Goal: Transaction & Acquisition: Purchase product/service

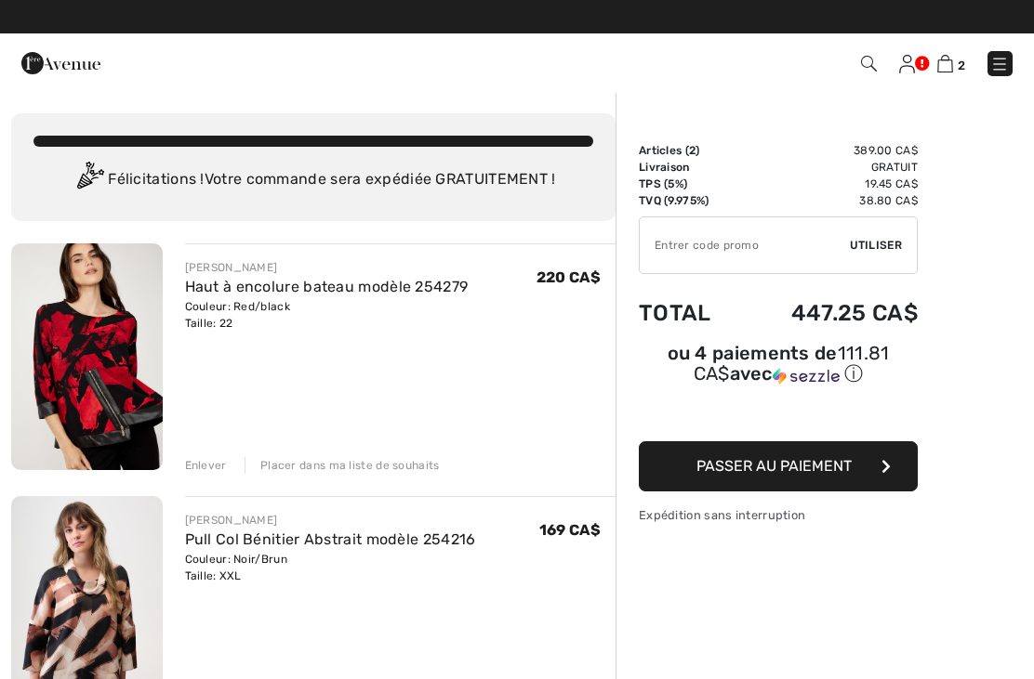
click at [1005, 63] on img at bounding box center [999, 64] width 19 height 19
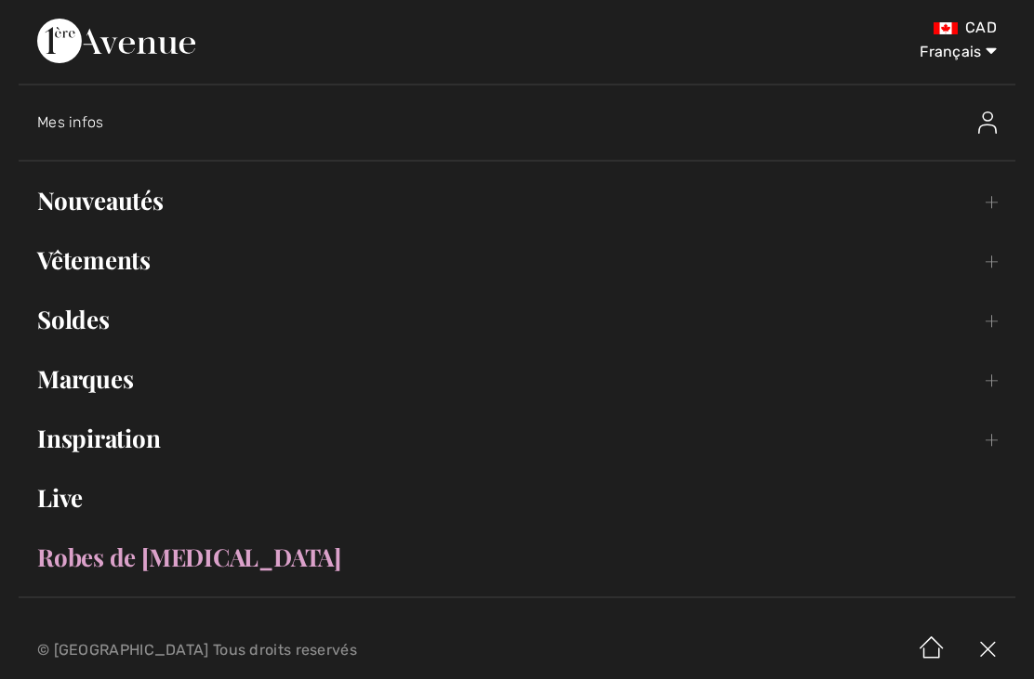
click at [112, 209] on link "Nouveautés Toggle submenu" at bounding box center [517, 200] width 996 height 41
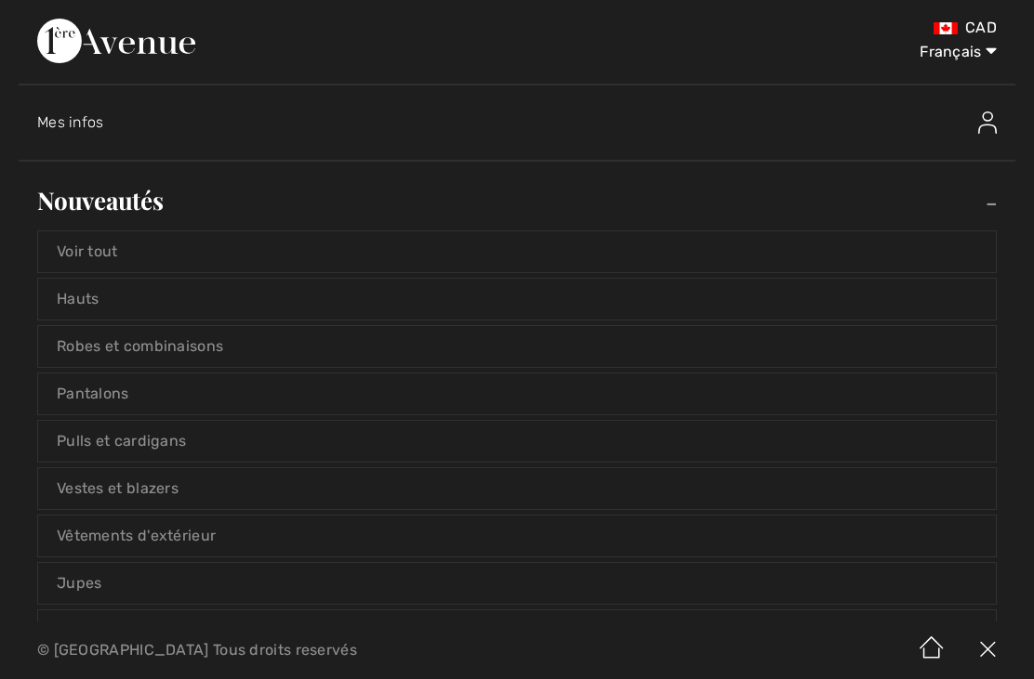
click at [100, 252] on link "Voir tout" at bounding box center [516, 251] width 957 height 41
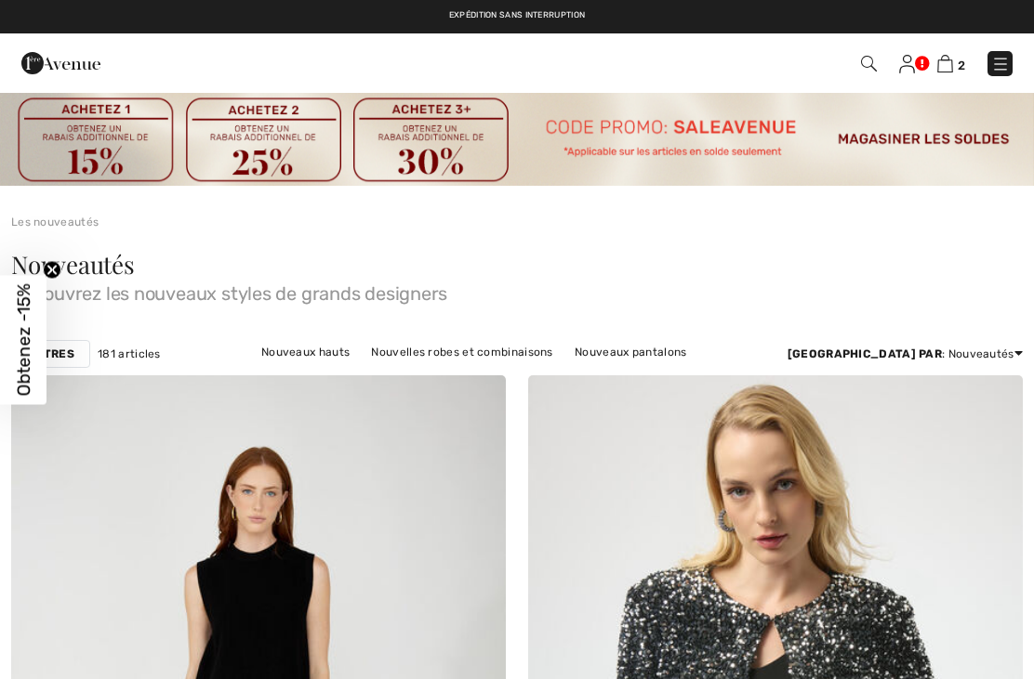
checkbox input "true"
click at [59, 352] on strong "Filtres" at bounding box center [50, 354] width 47 height 17
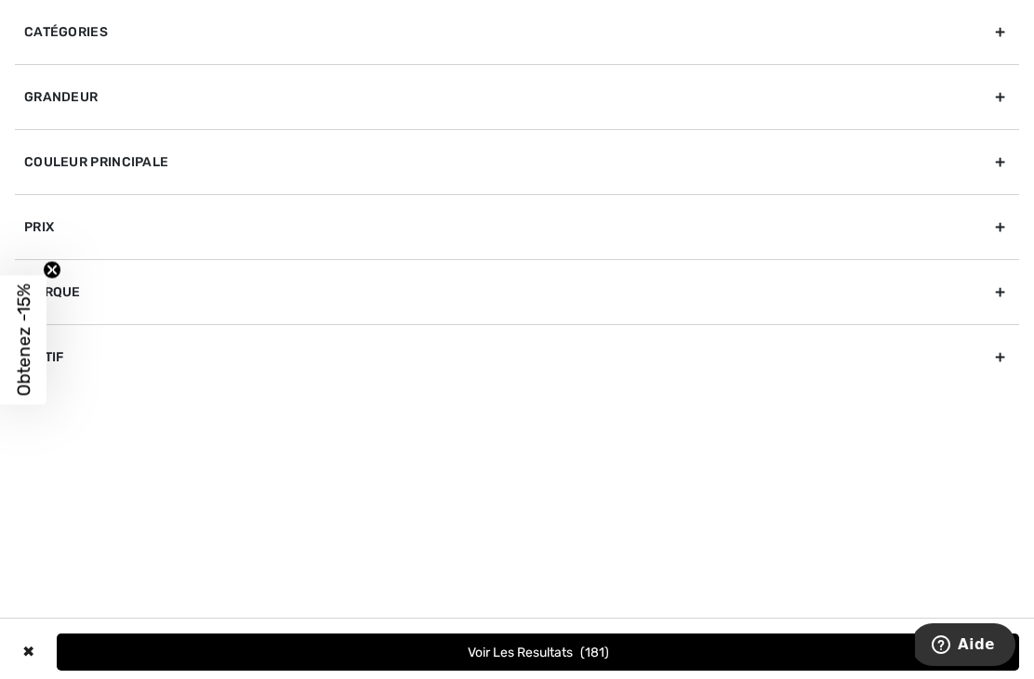
click at [208, 93] on div "Grandeur" at bounding box center [517, 96] width 1004 height 65
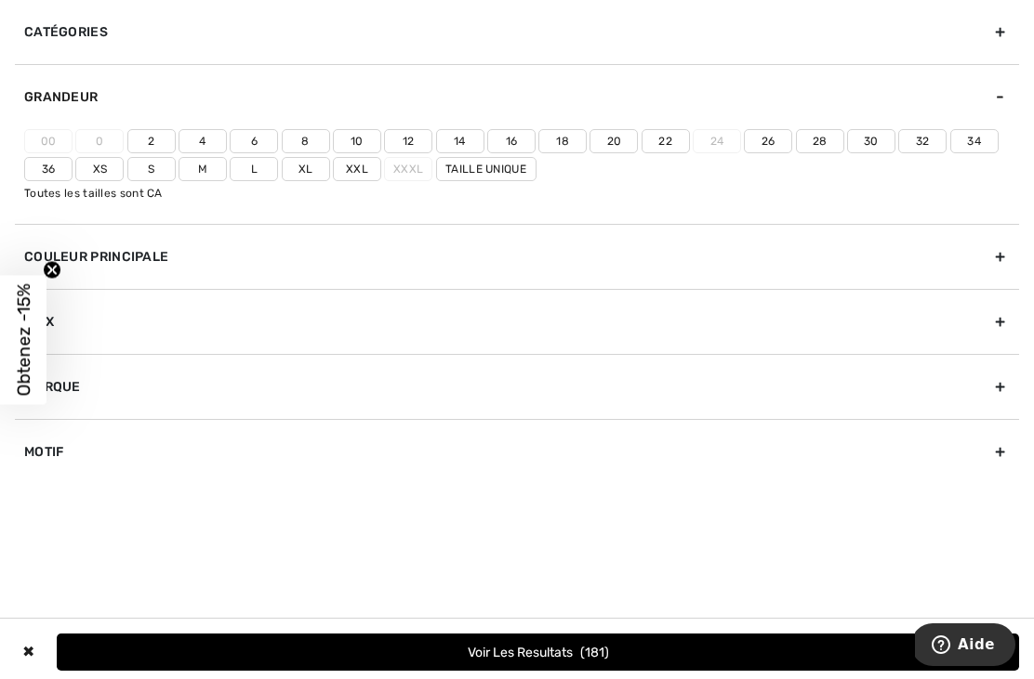
click at [674, 137] on label "22" at bounding box center [665, 141] width 48 height 24
click at [0, 0] on input"] "22" at bounding box center [0, 0] width 0 height 0
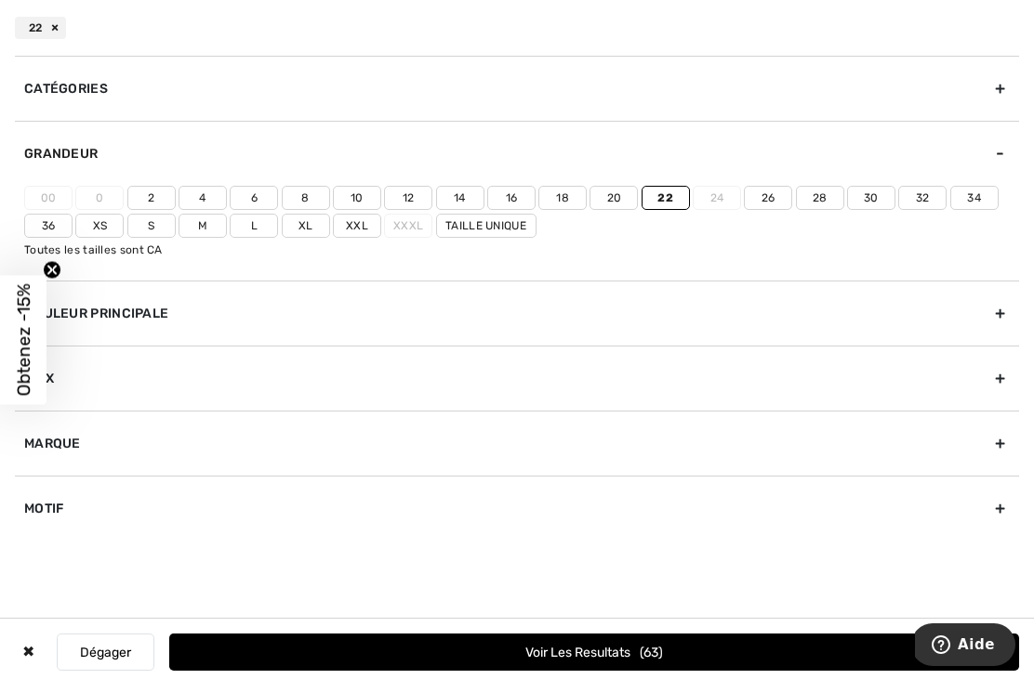
click at [359, 235] on label "Xxl" at bounding box center [357, 226] width 48 height 24
click at [0, 0] on input"] "Xxl" at bounding box center [0, 0] width 0 height 0
click at [515, 649] on button "Voir les resultats 120" at bounding box center [594, 652] width 850 height 37
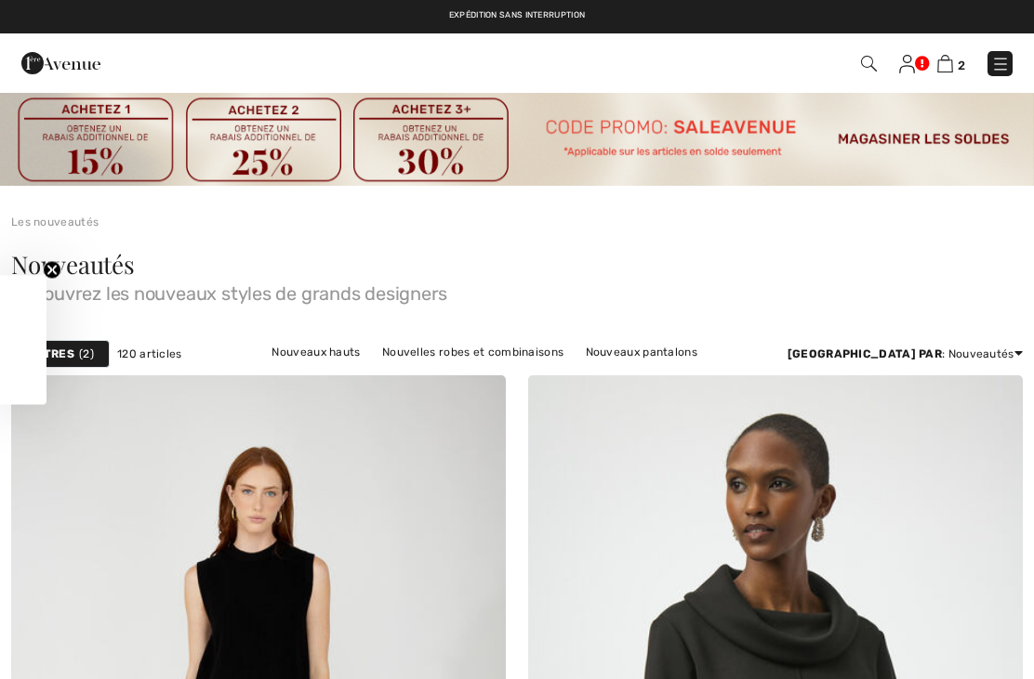
checkbox input "true"
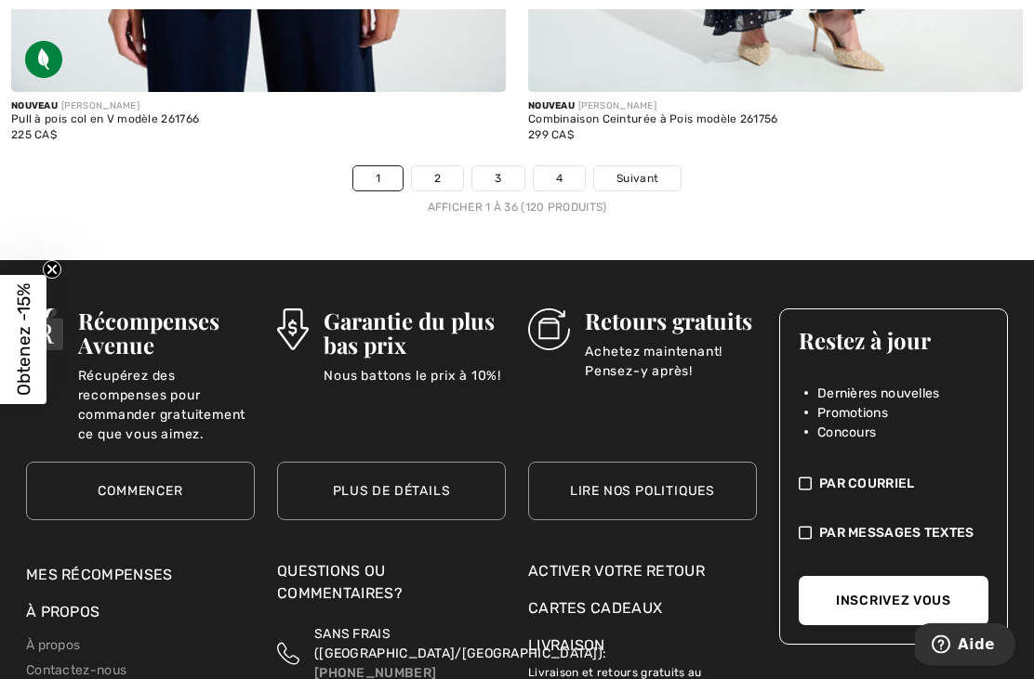
scroll to position [15661, 0]
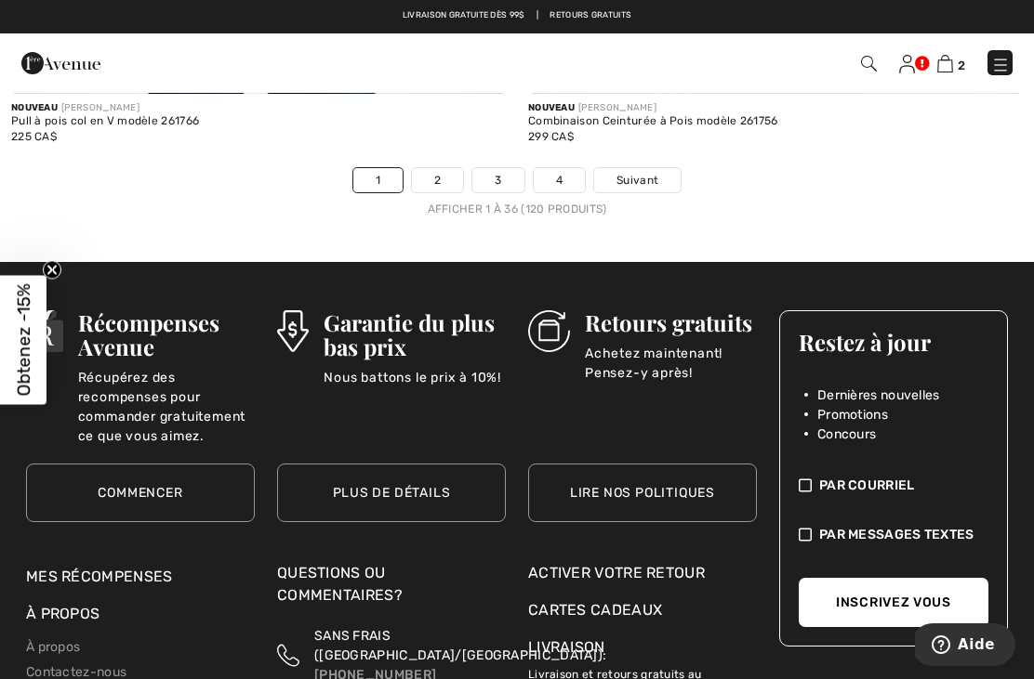
click at [649, 172] on span "Suivant" at bounding box center [637, 180] width 42 height 17
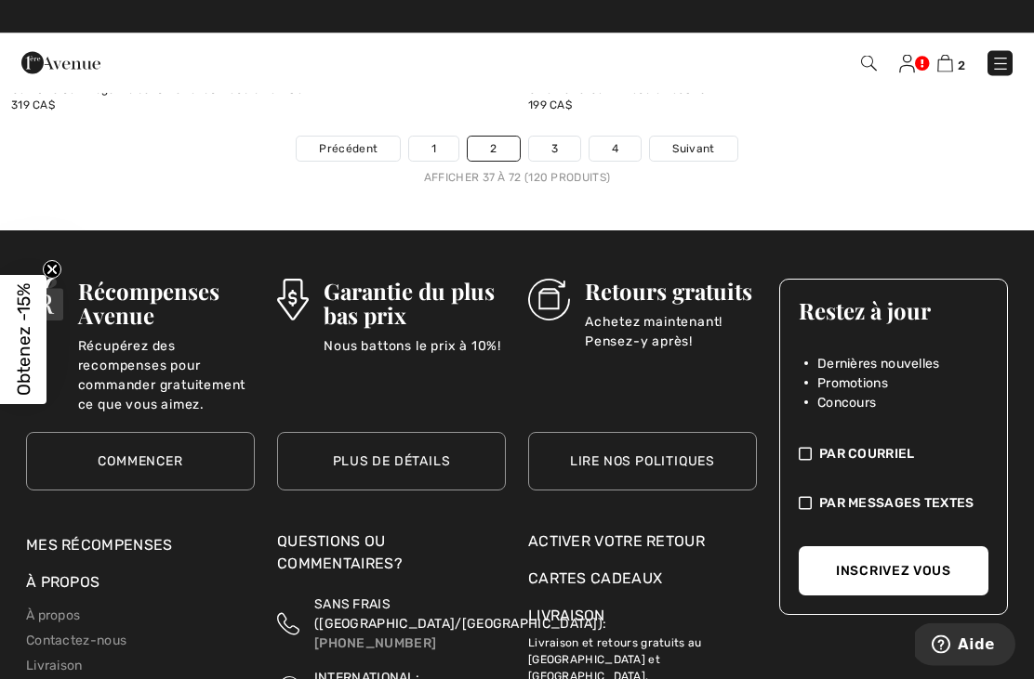
scroll to position [15665, 0]
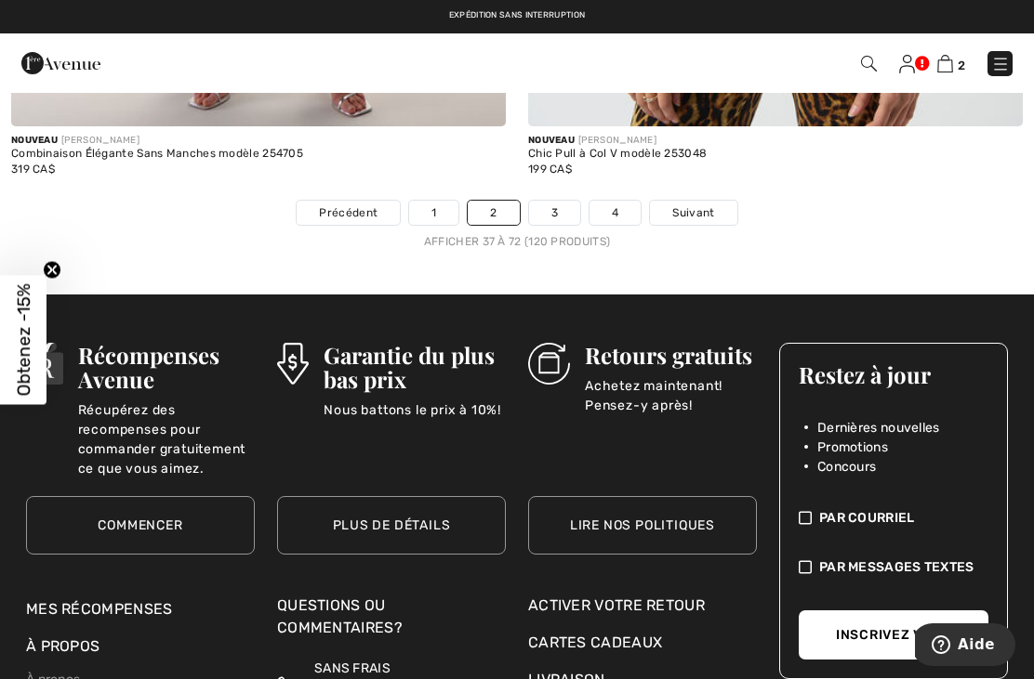
click at [697, 204] on span "Suivant" at bounding box center [693, 212] width 42 height 17
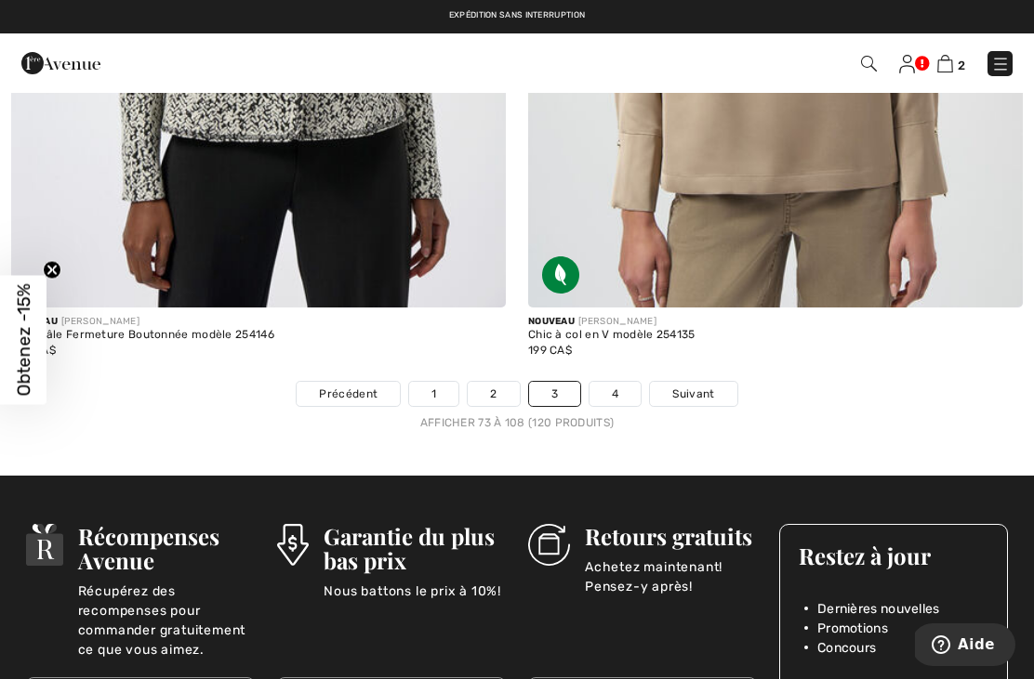
scroll to position [15249, 0]
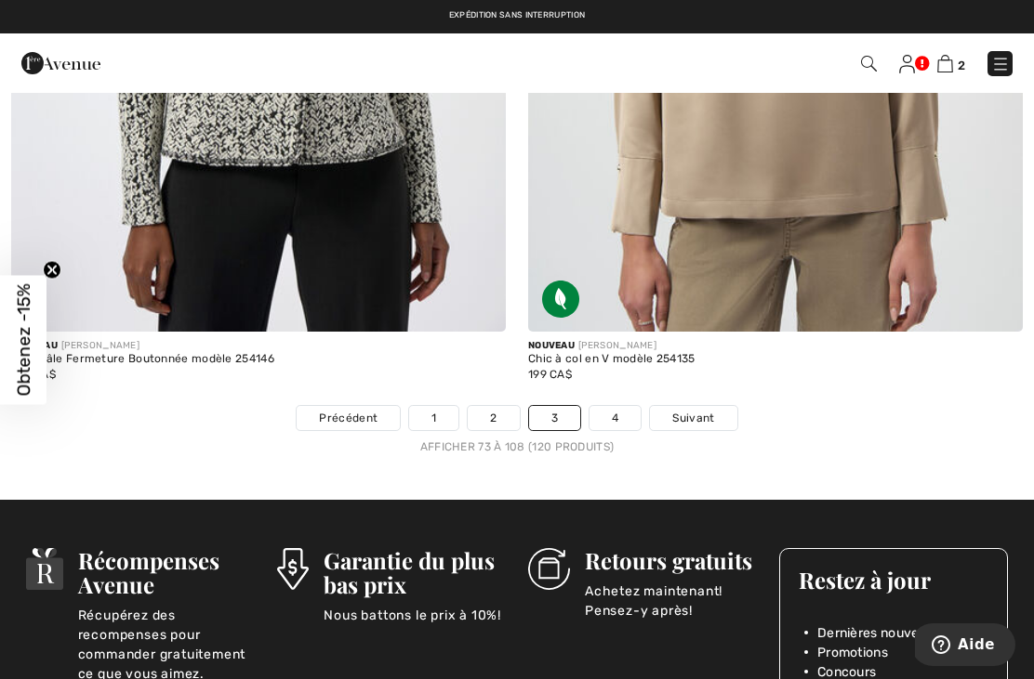
click at [696, 410] on span "Suivant" at bounding box center [693, 418] width 42 height 17
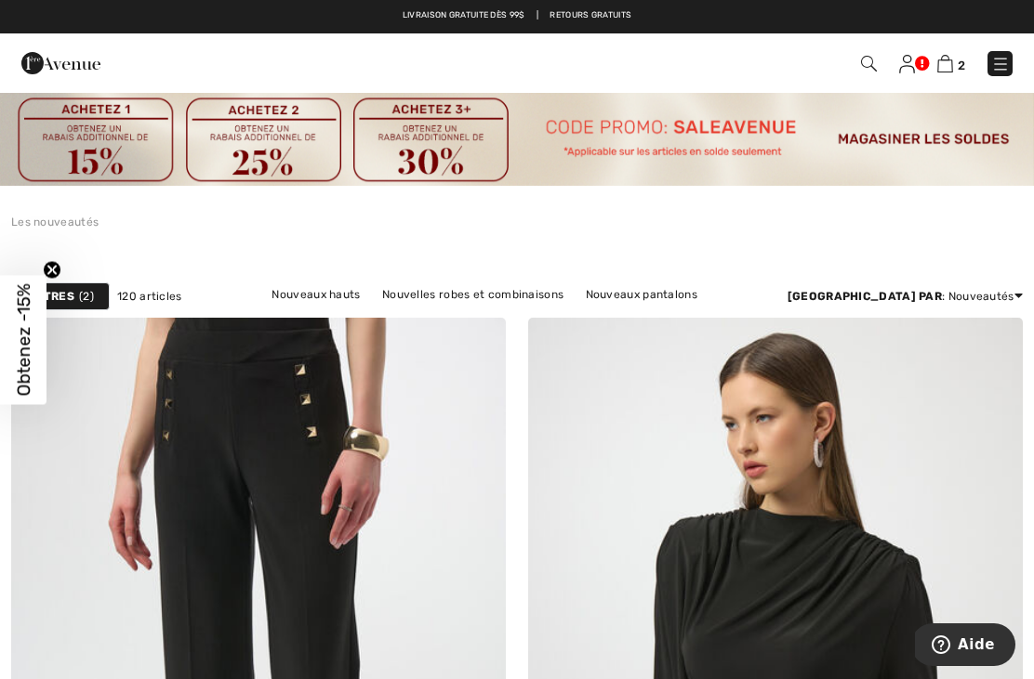
click at [995, 66] on img at bounding box center [1000, 64] width 19 height 19
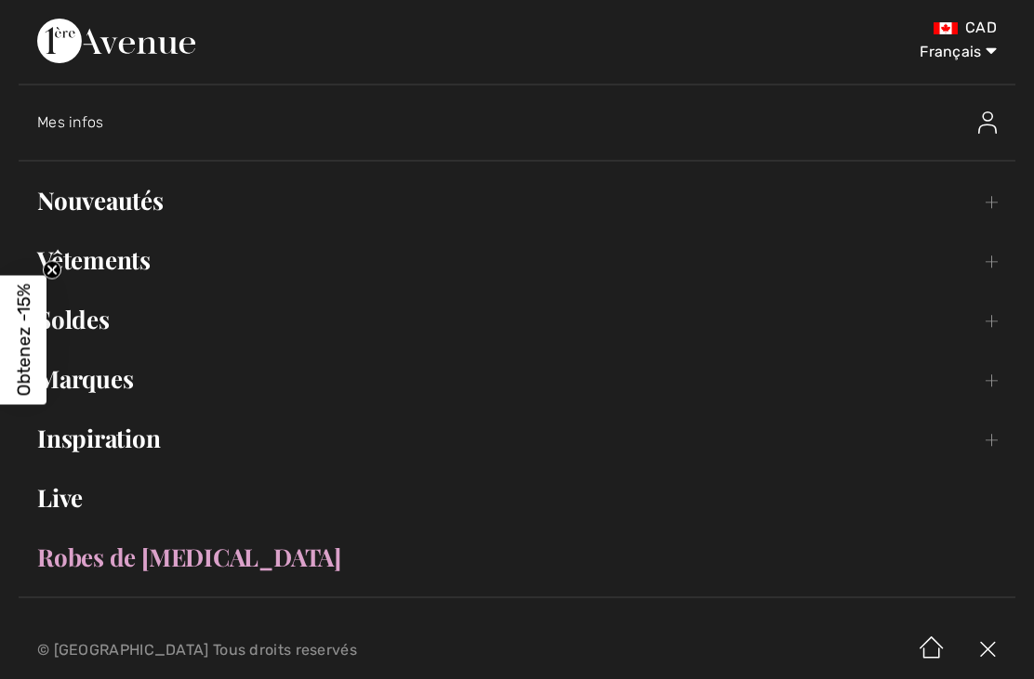
click at [101, 268] on link "Vêtements Toggle submenu" at bounding box center [517, 260] width 996 height 41
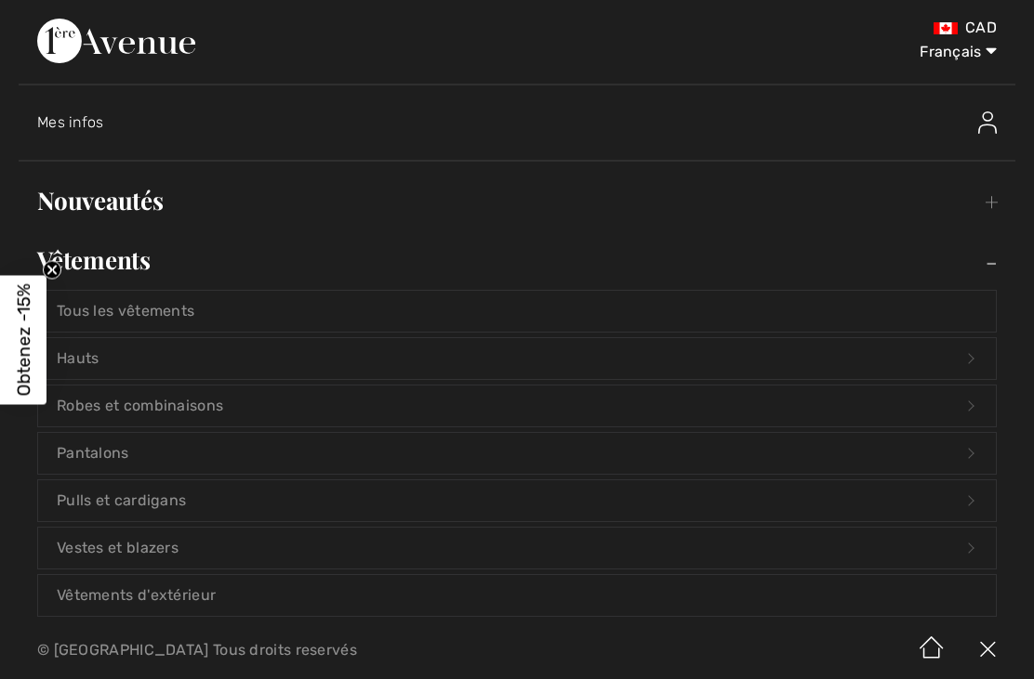
click at [161, 306] on link "Tous les vêtements" at bounding box center [516, 311] width 957 height 41
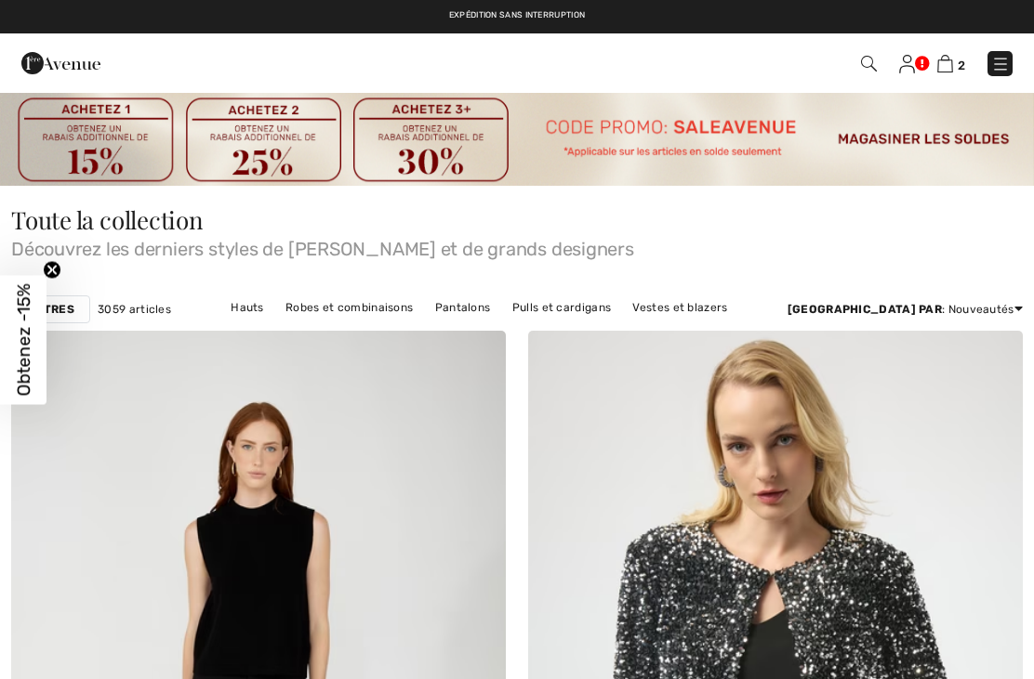
checkbox input "true"
click at [56, 318] on div "Filtres" at bounding box center [50, 310] width 79 height 28
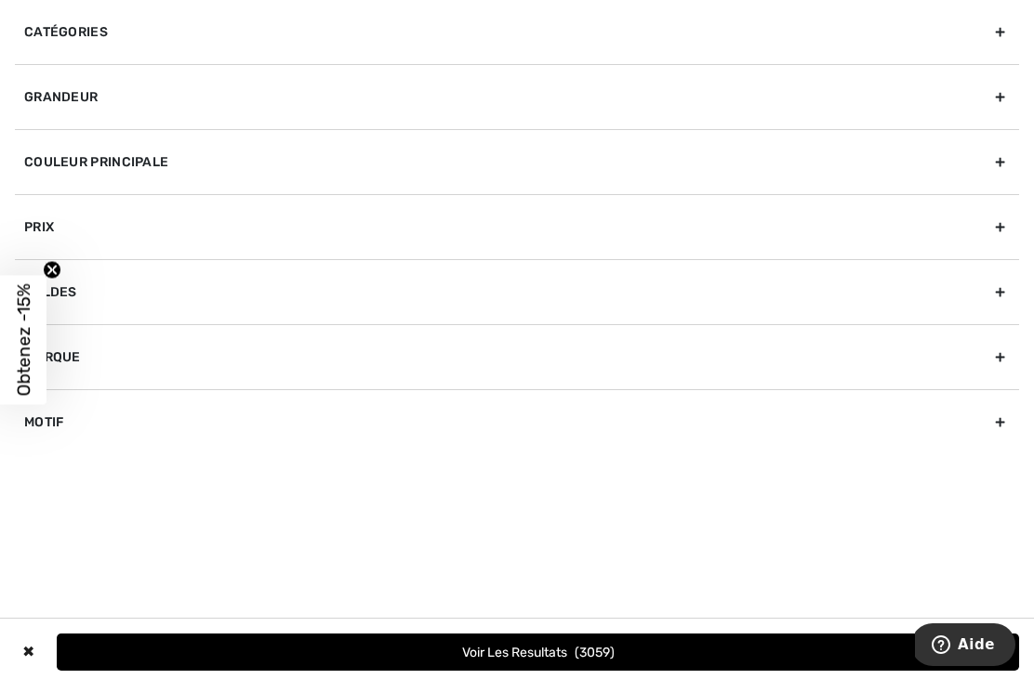
click at [227, 96] on div "Grandeur" at bounding box center [517, 96] width 1004 height 65
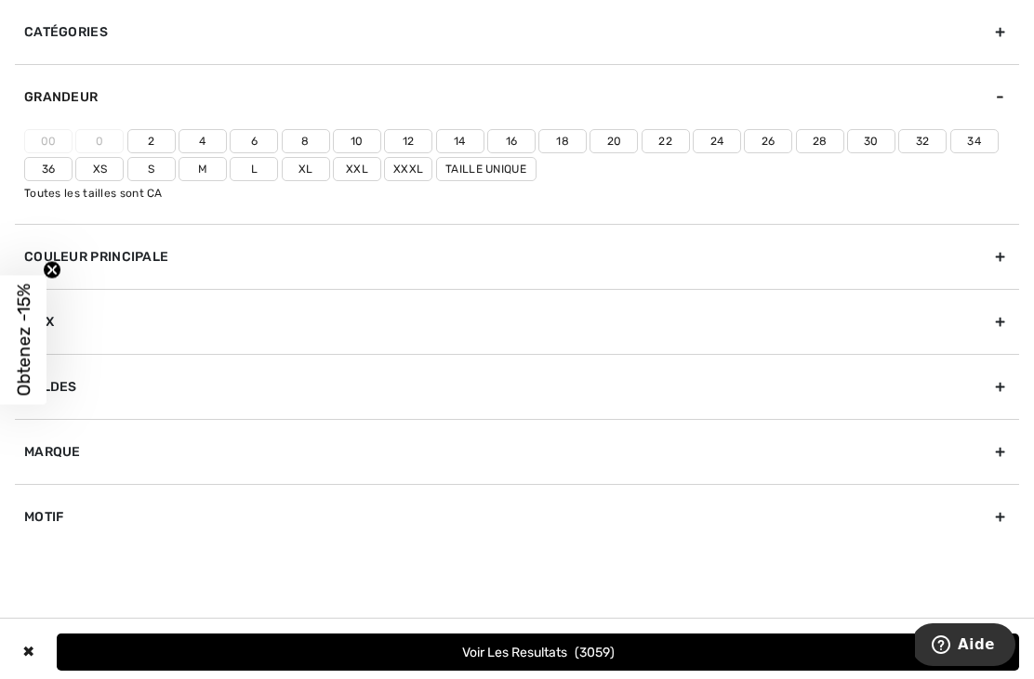
click at [660, 142] on label "22" at bounding box center [665, 141] width 48 height 24
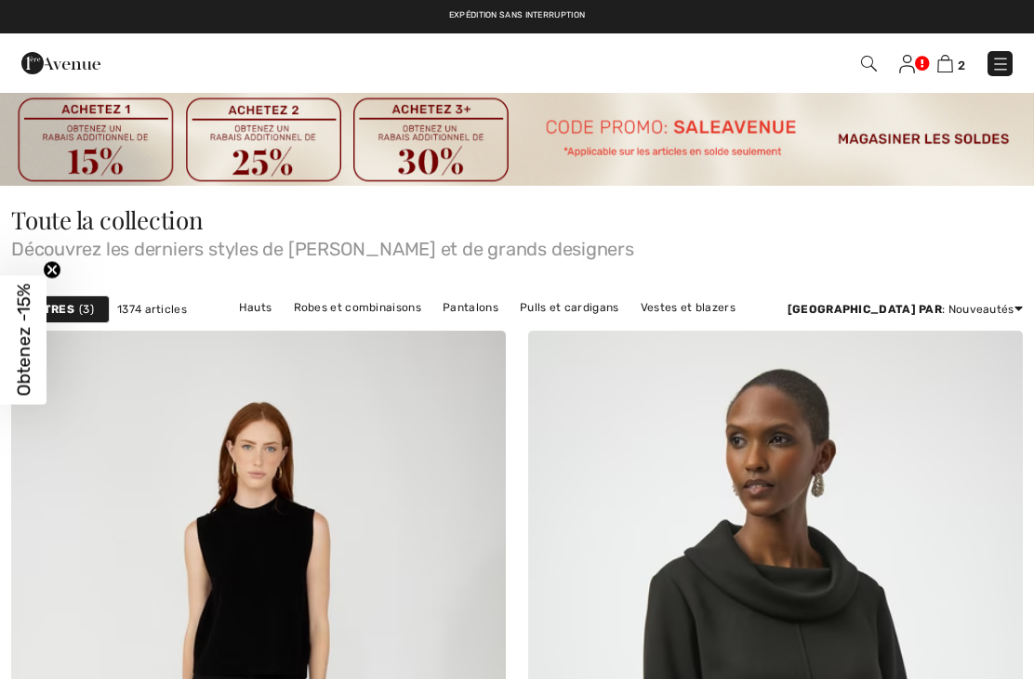
checkbox input "true"
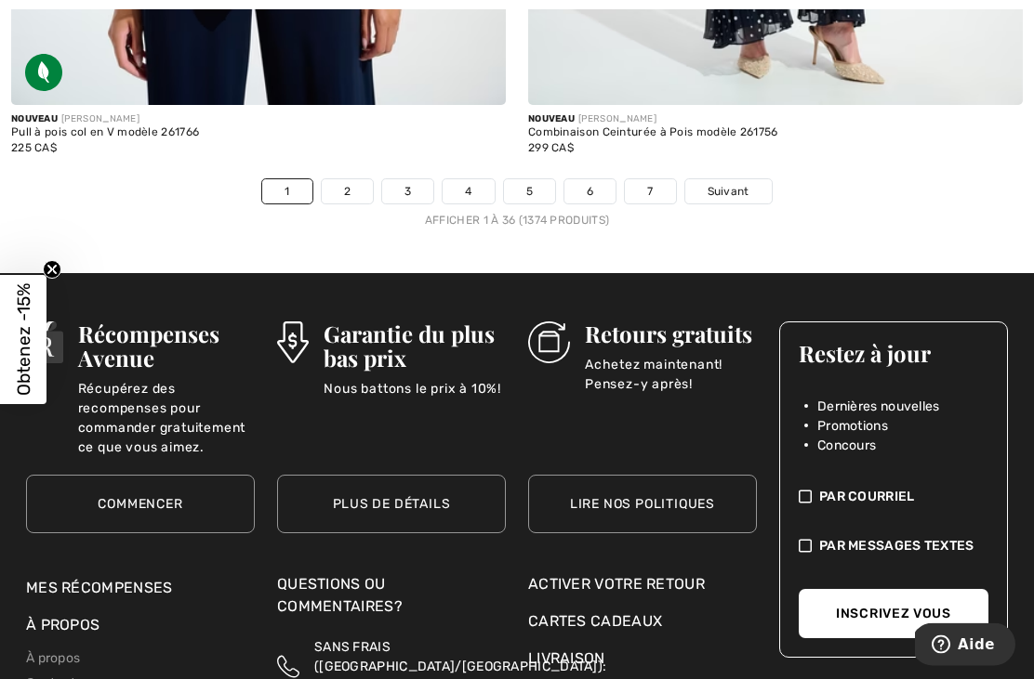
scroll to position [15638, 0]
click at [730, 183] on span "Suivant" at bounding box center [728, 191] width 42 height 17
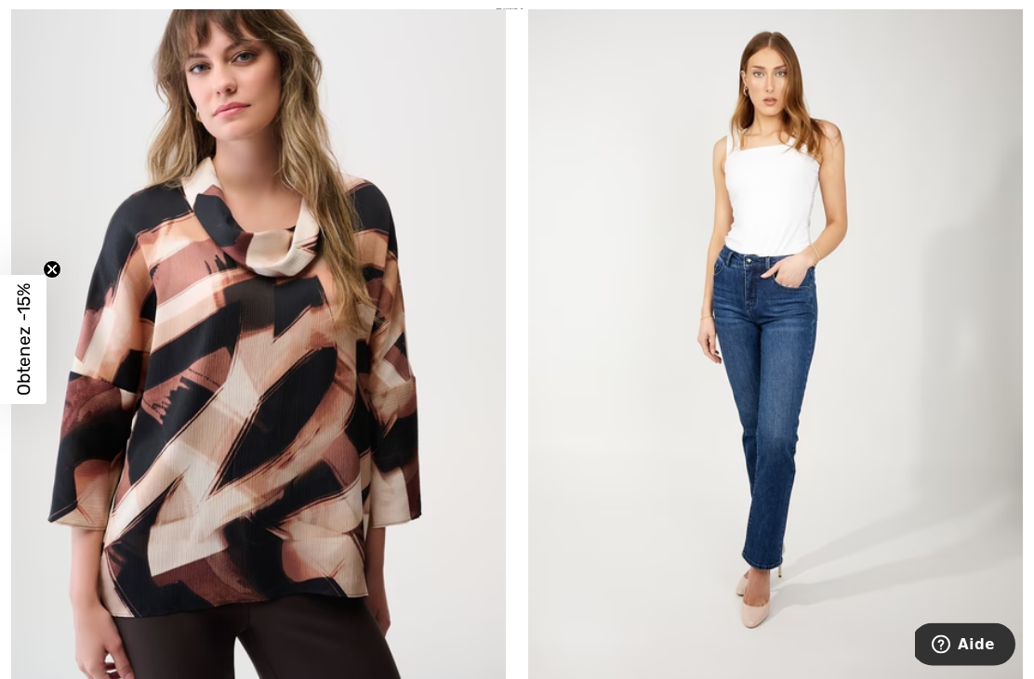
scroll to position [7974, 0]
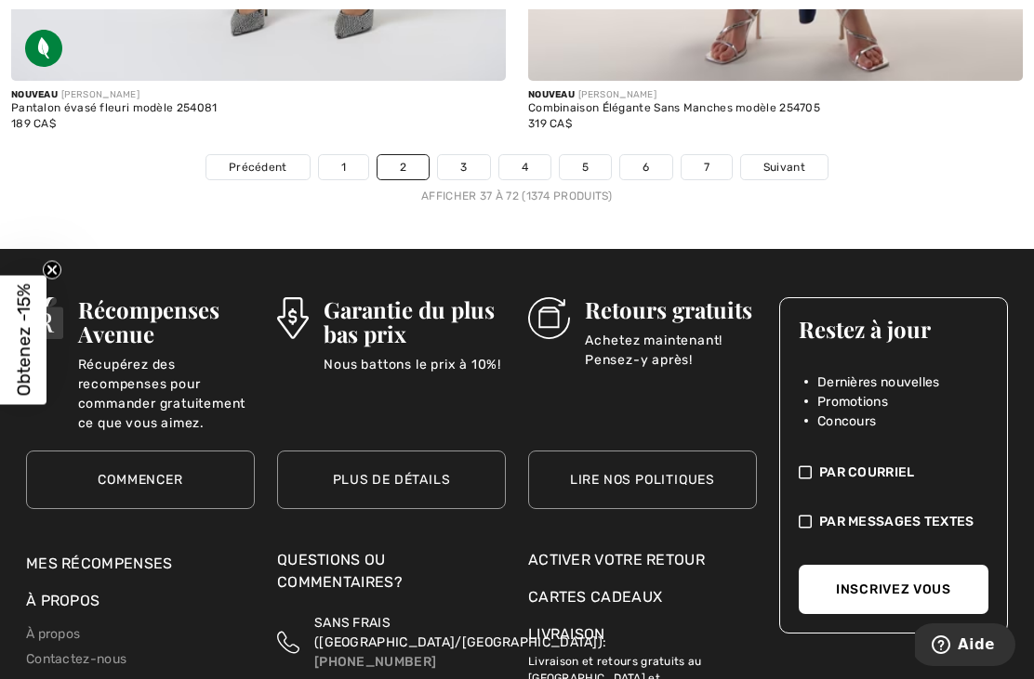
click at [775, 162] on span "Suivant" at bounding box center [784, 167] width 42 height 17
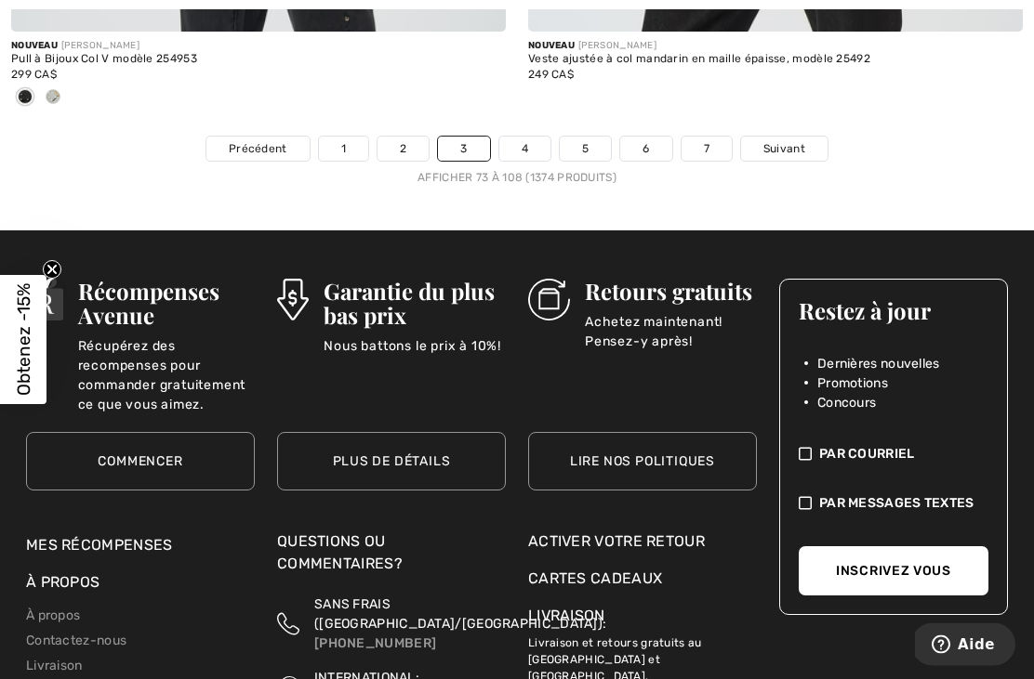
scroll to position [15632, 0]
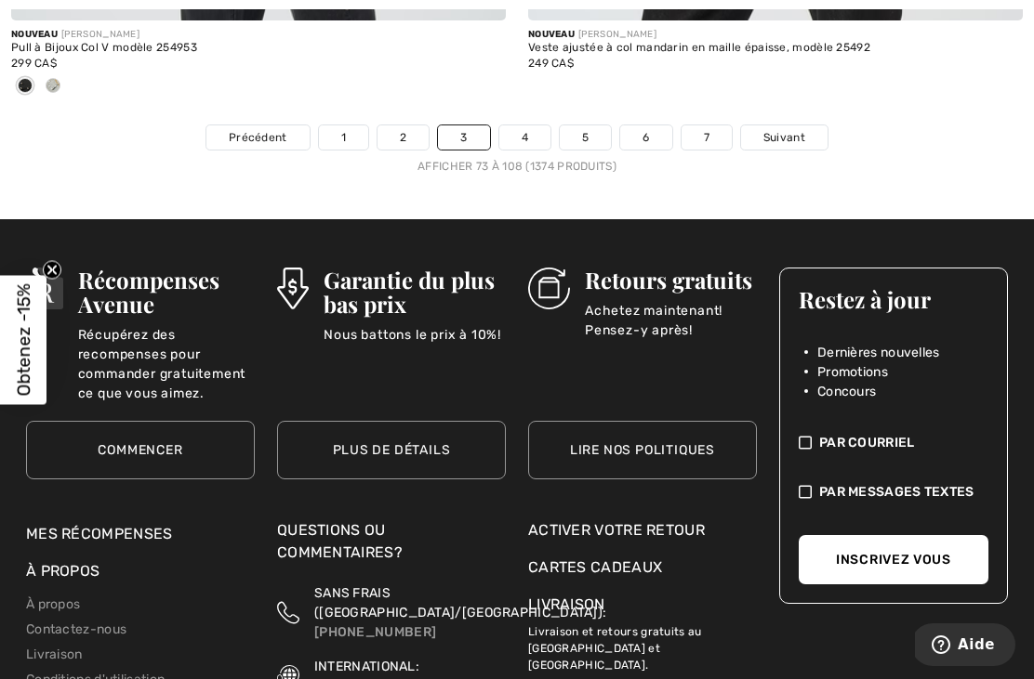
click at [772, 129] on span "Suivant" at bounding box center [784, 137] width 42 height 17
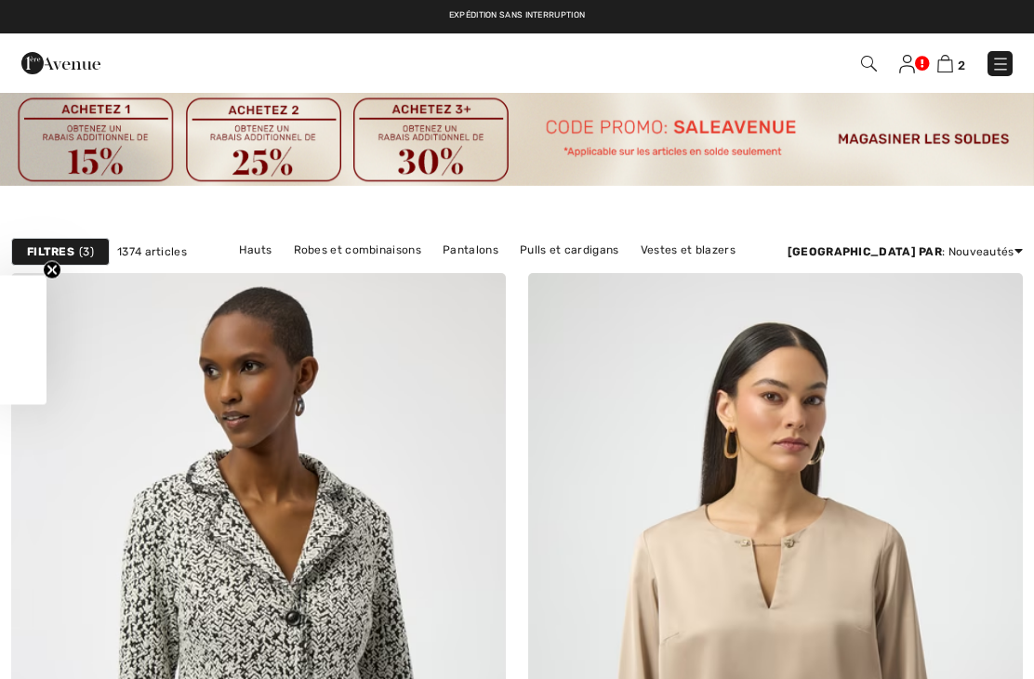
checkbox input "true"
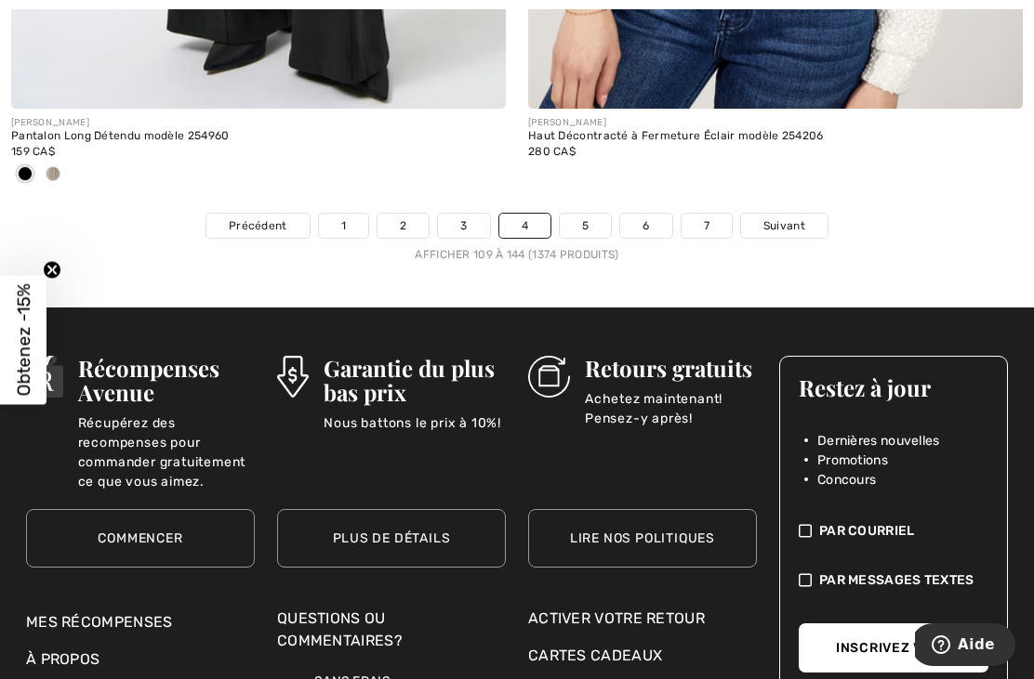
scroll to position [15642, 0]
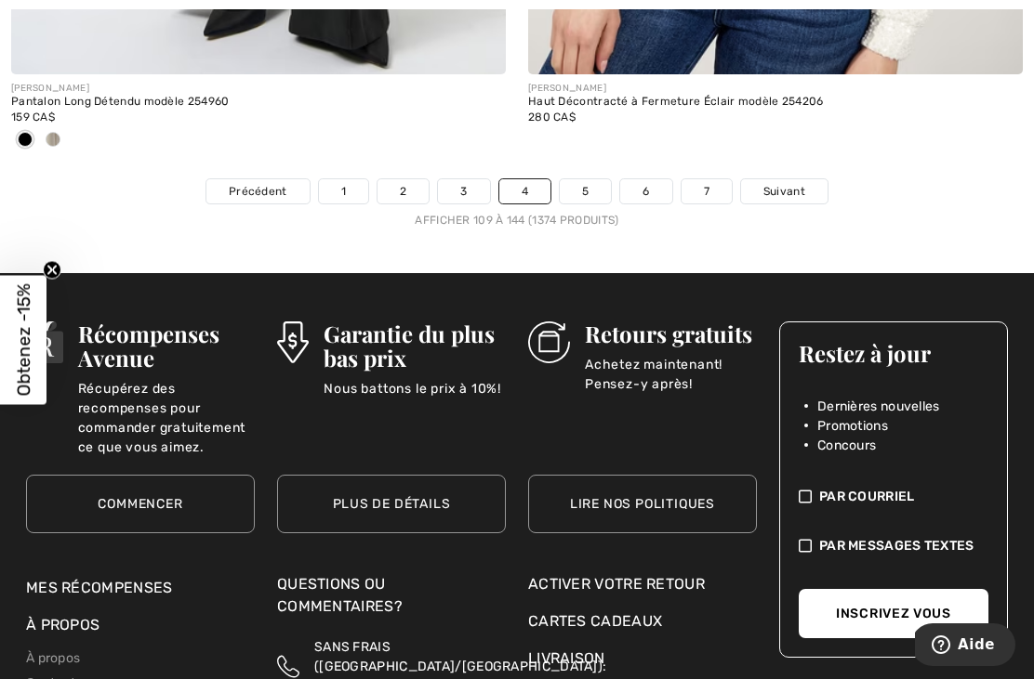
click at [781, 183] on span "Suivant" at bounding box center [784, 191] width 42 height 17
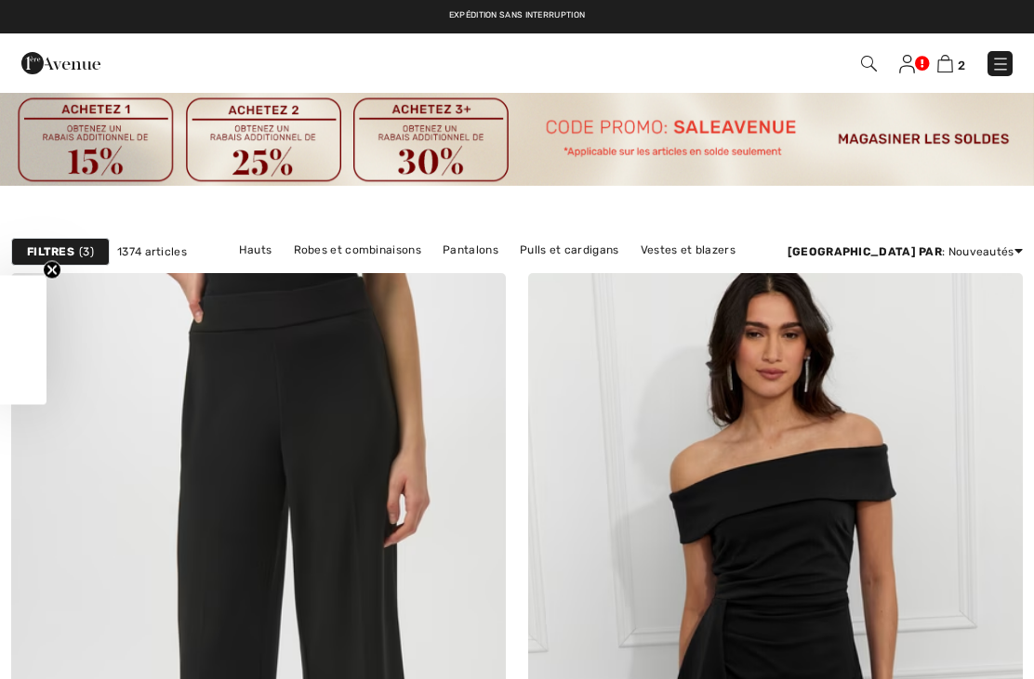
checkbox input "true"
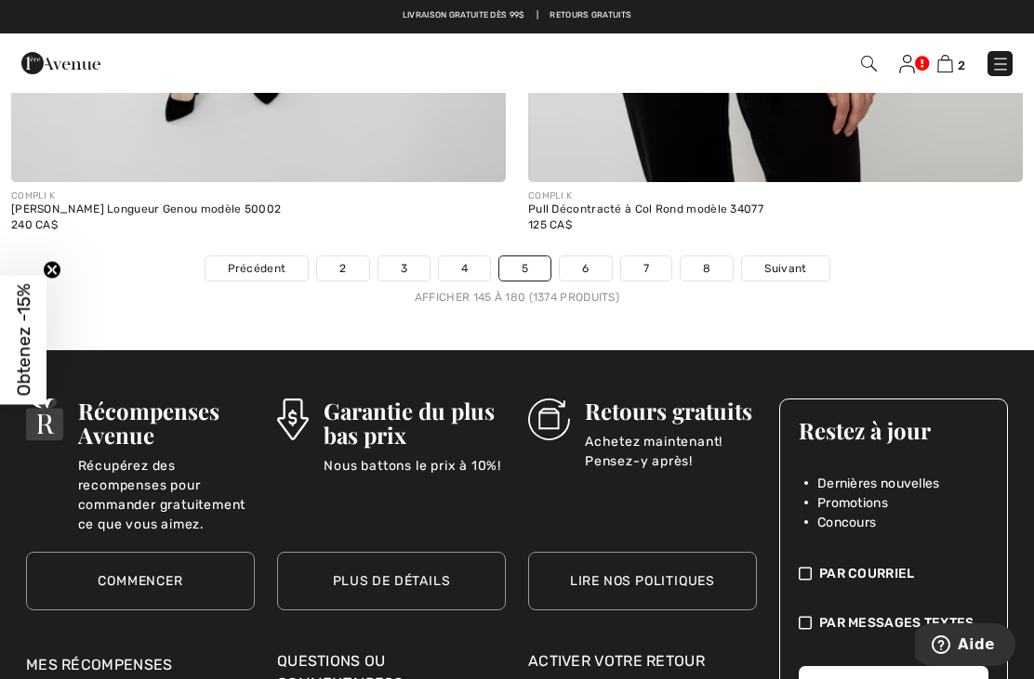
scroll to position [15253, 0]
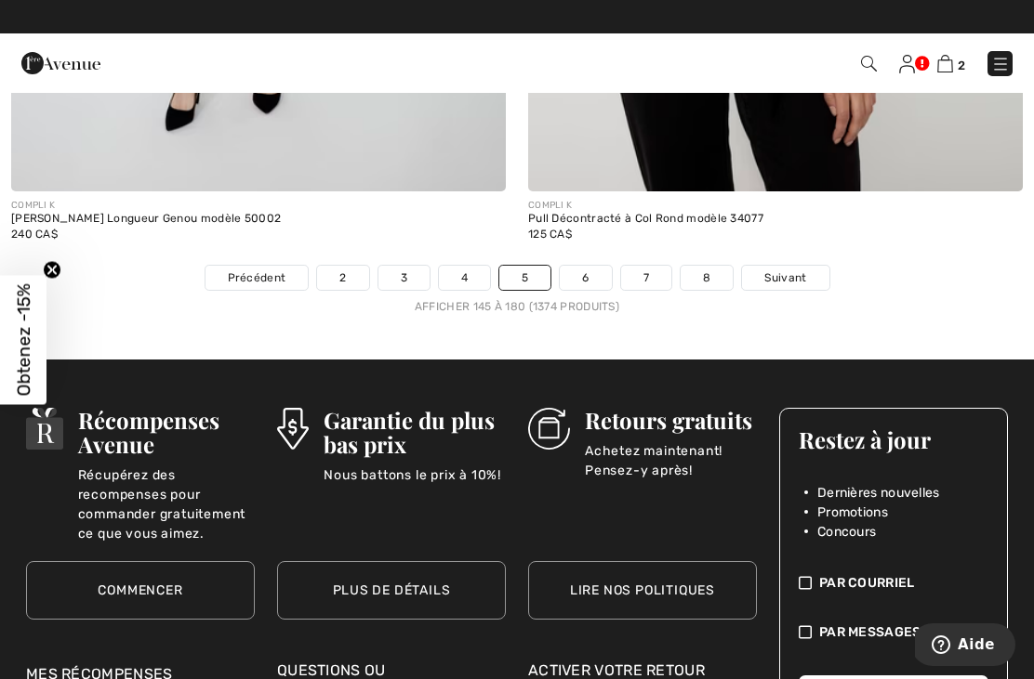
click at [782, 270] on span "Suivant" at bounding box center [785, 278] width 42 height 17
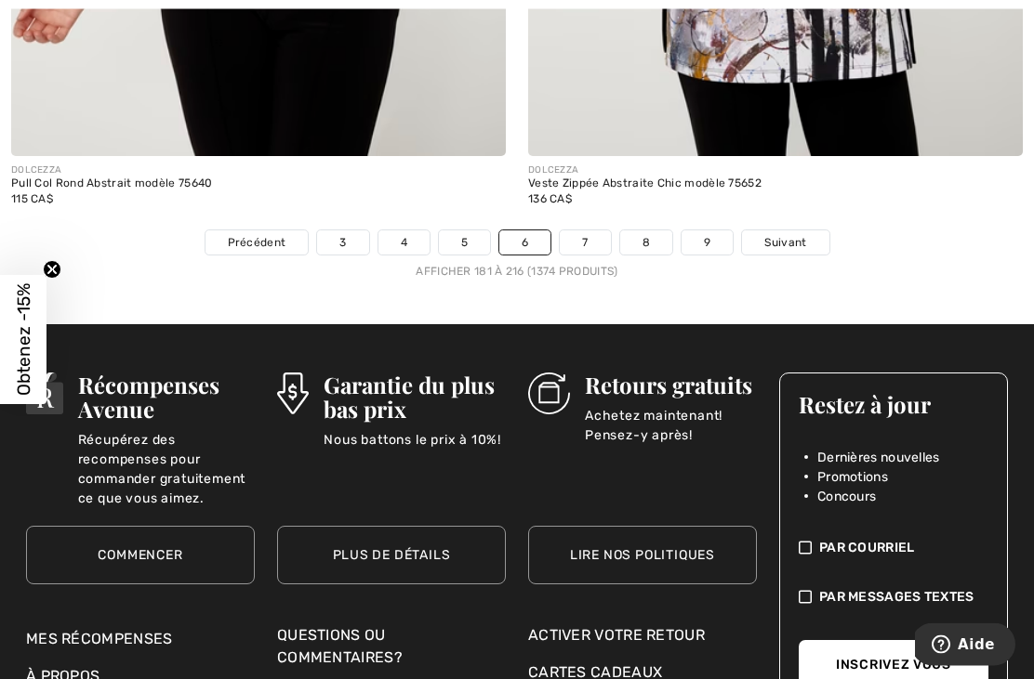
scroll to position [15338, 0]
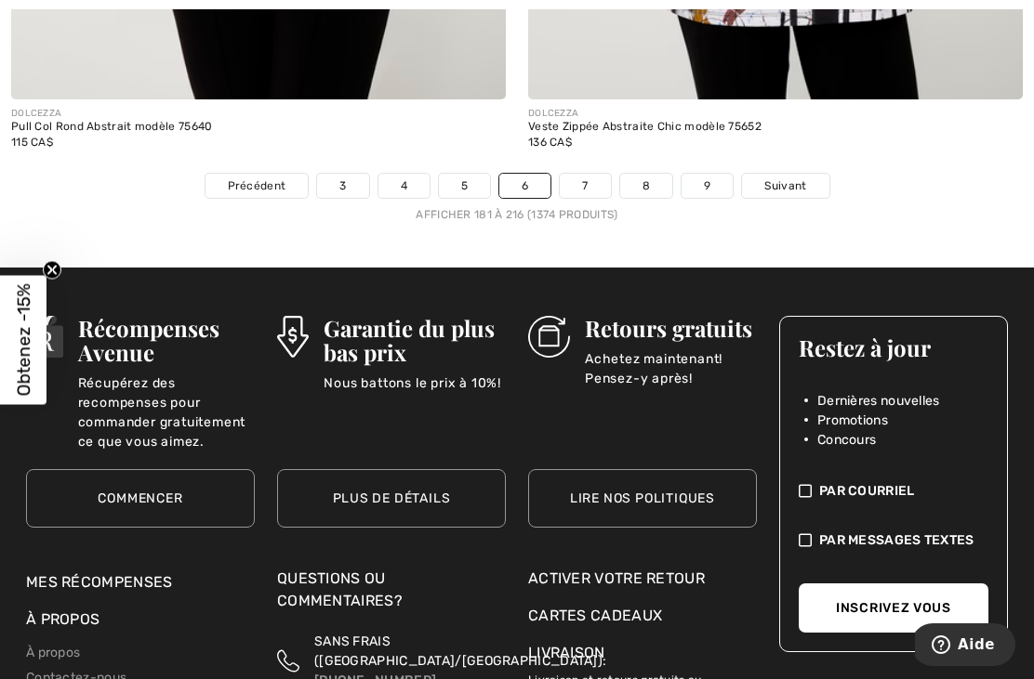
click at [792, 178] on span "Suivant" at bounding box center [785, 186] width 42 height 17
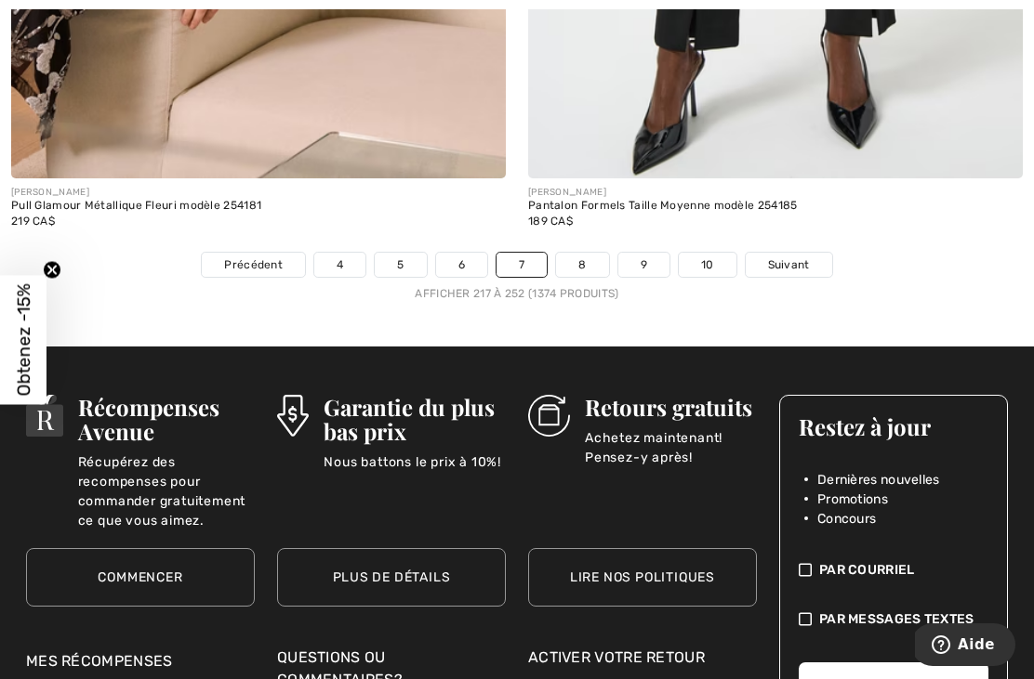
scroll to position [15541, 0]
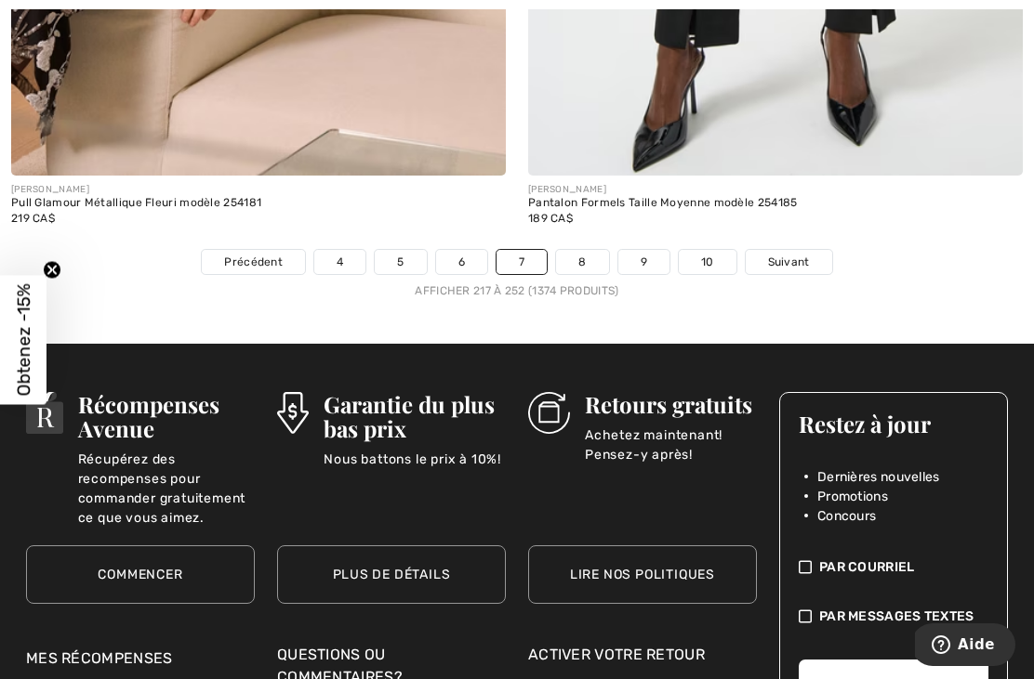
click at [775, 259] on link "Suivant" at bounding box center [788, 262] width 86 height 24
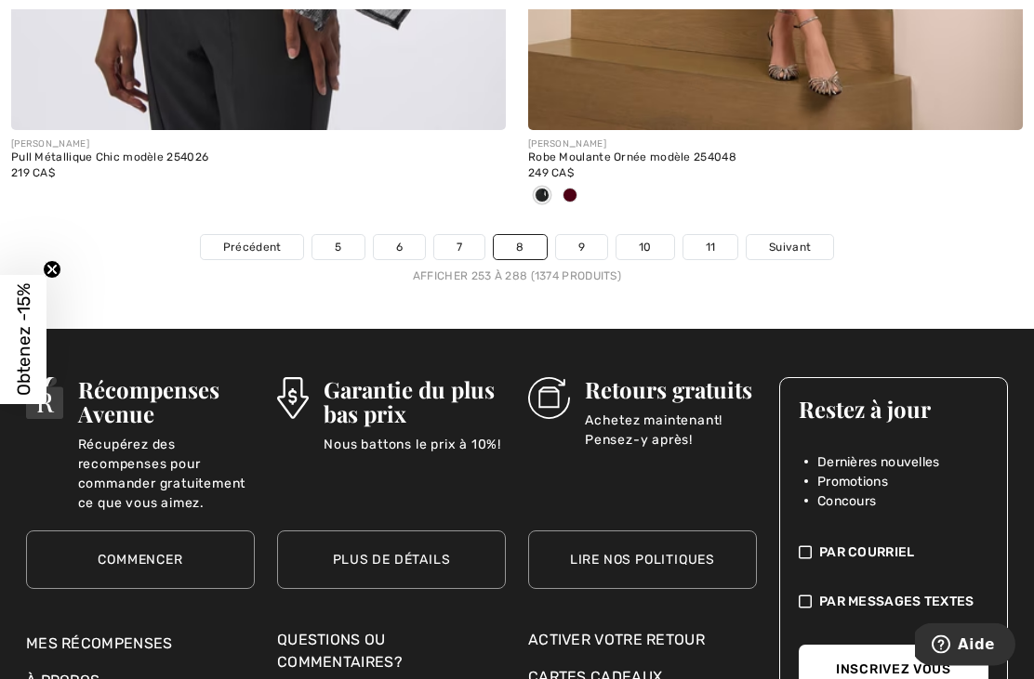
scroll to position [15375, 0]
click at [789, 239] on span "Suivant" at bounding box center [790, 247] width 42 height 17
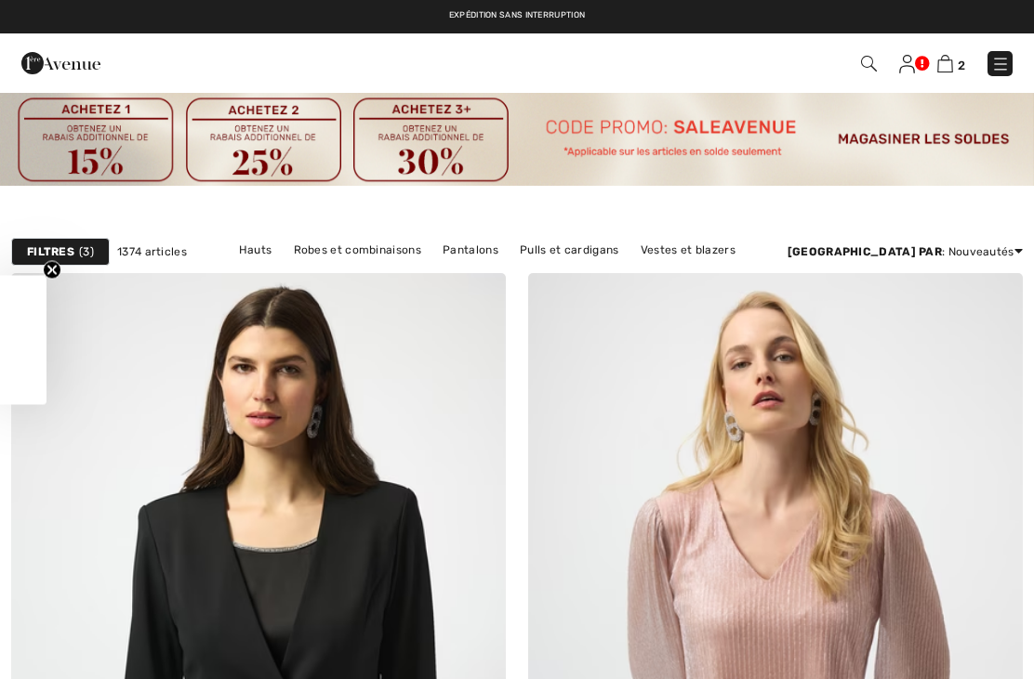
checkbox input "true"
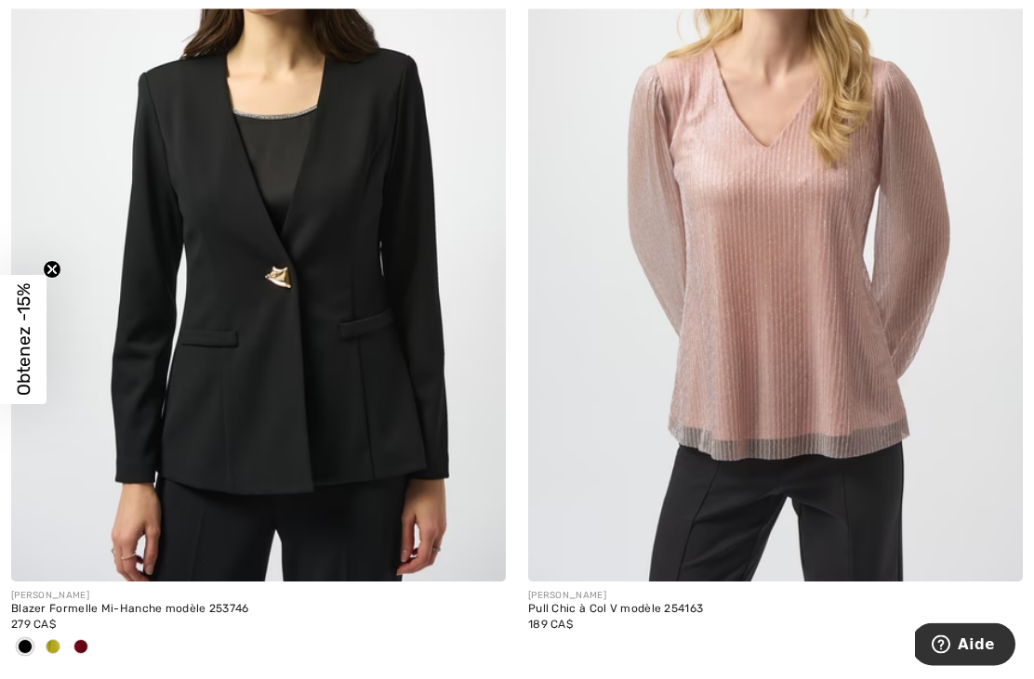
scroll to position [433, 0]
click at [942, 513] on img at bounding box center [775, 211] width 495 height 742
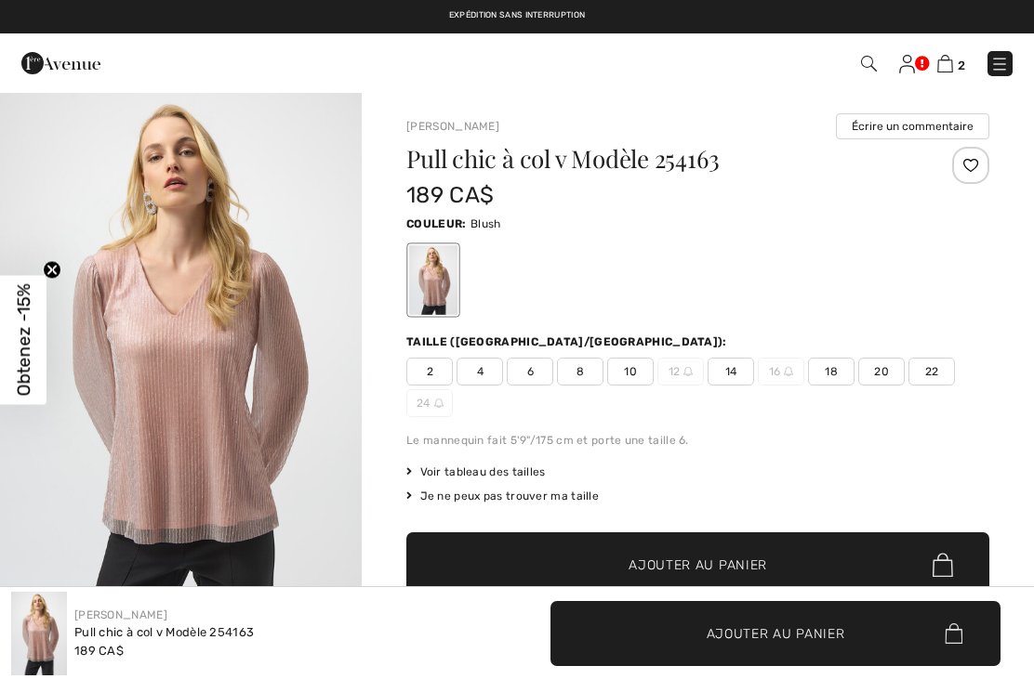
checkbox input "true"
click at [945, 376] on span "22" at bounding box center [931, 372] width 46 height 28
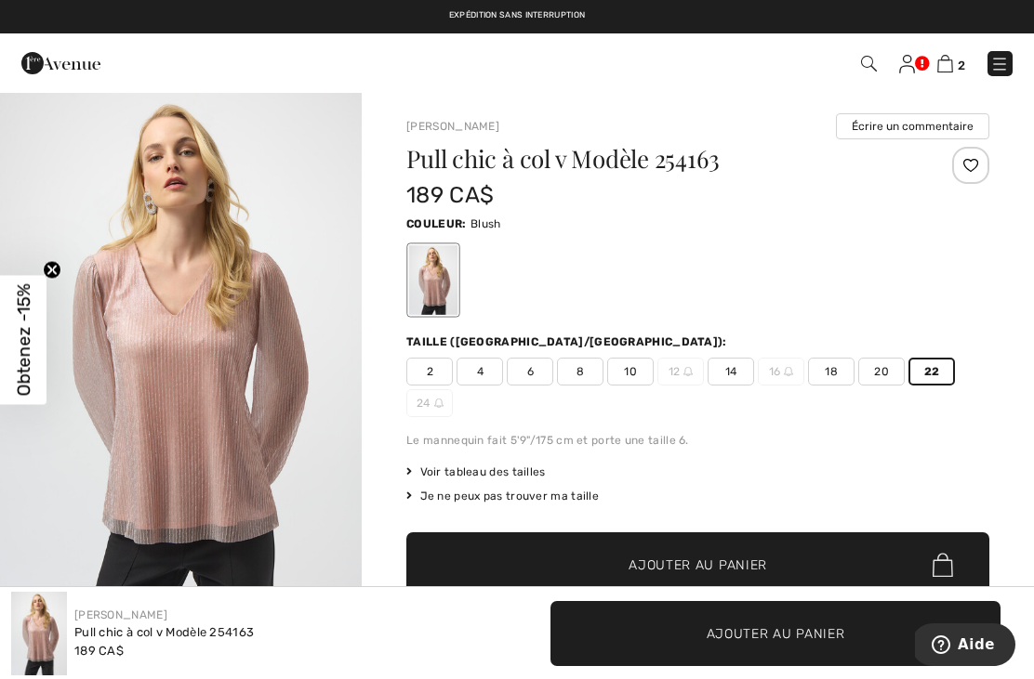
click at [716, 555] on span "✔ Ajouté au panier Ajouter au panier" at bounding box center [697, 565] width 583 height 65
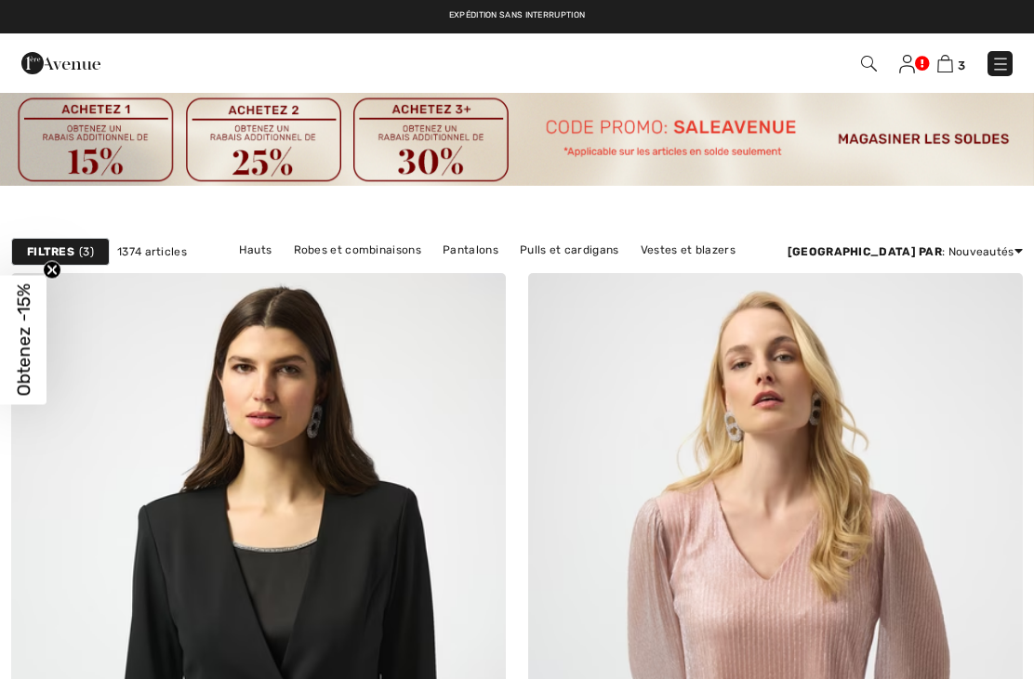
checkbox input "true"
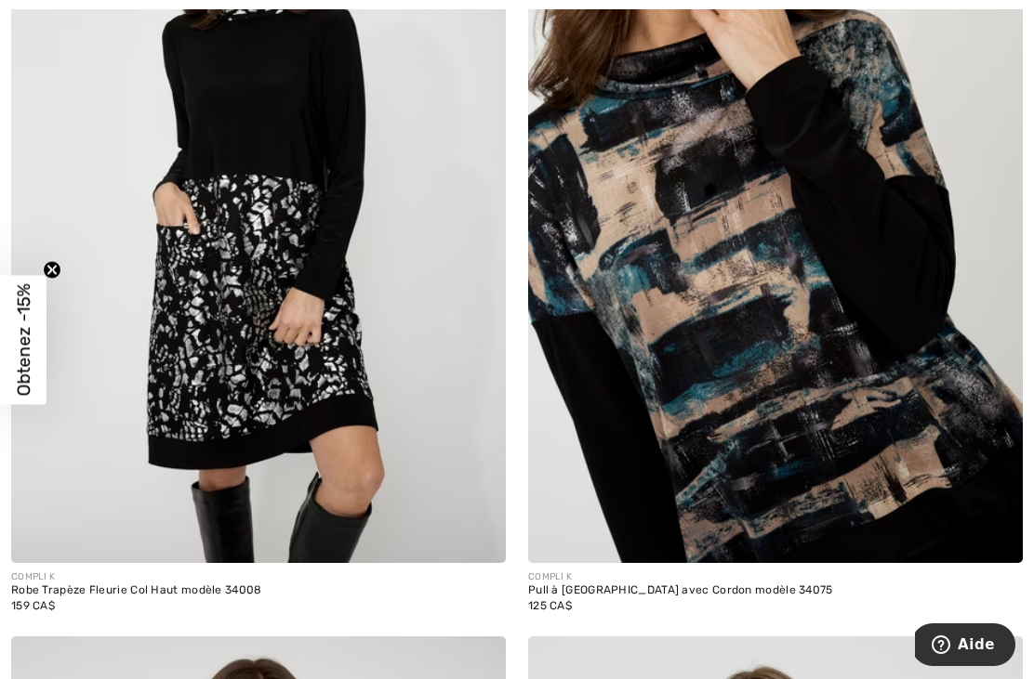
scroll to position [14403, 0]
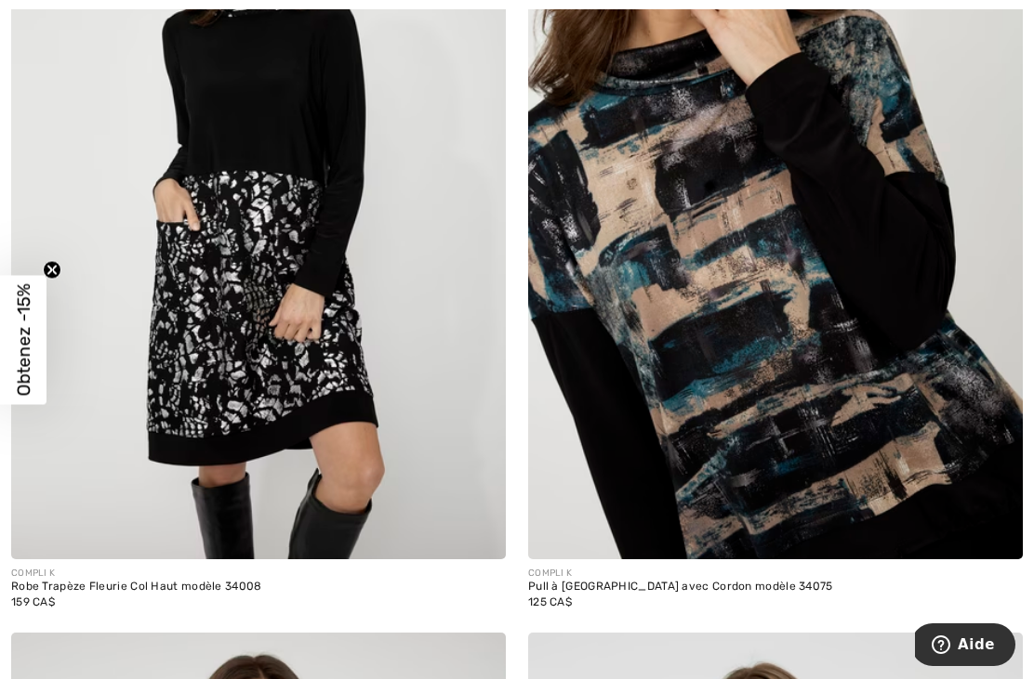
click at [826, 413] on img at bounding box center [775, 189] width 495 height 742
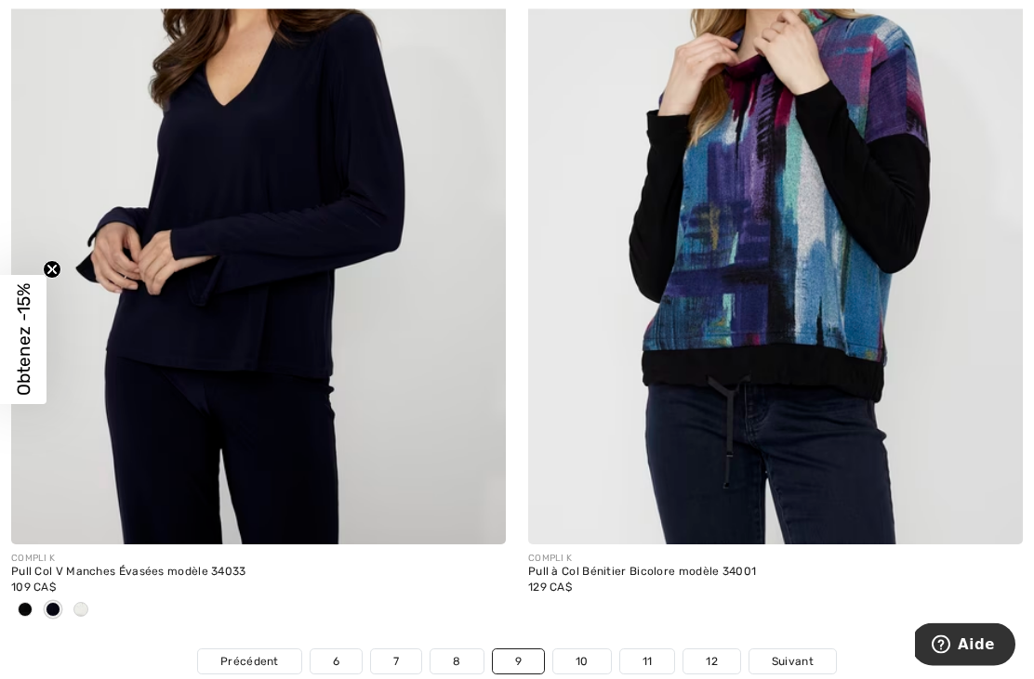
scroll to position [15022, 0]
click at [798, 655] on span "Suivant" at bounding box center [793, 661] width 42 height 17
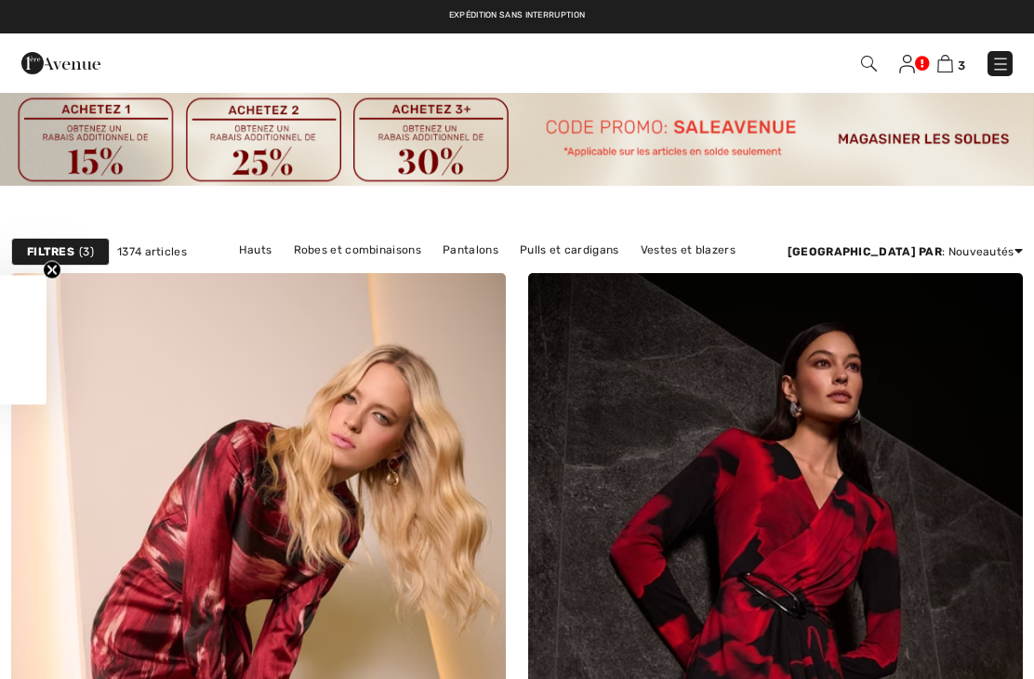
checkbox input "true"
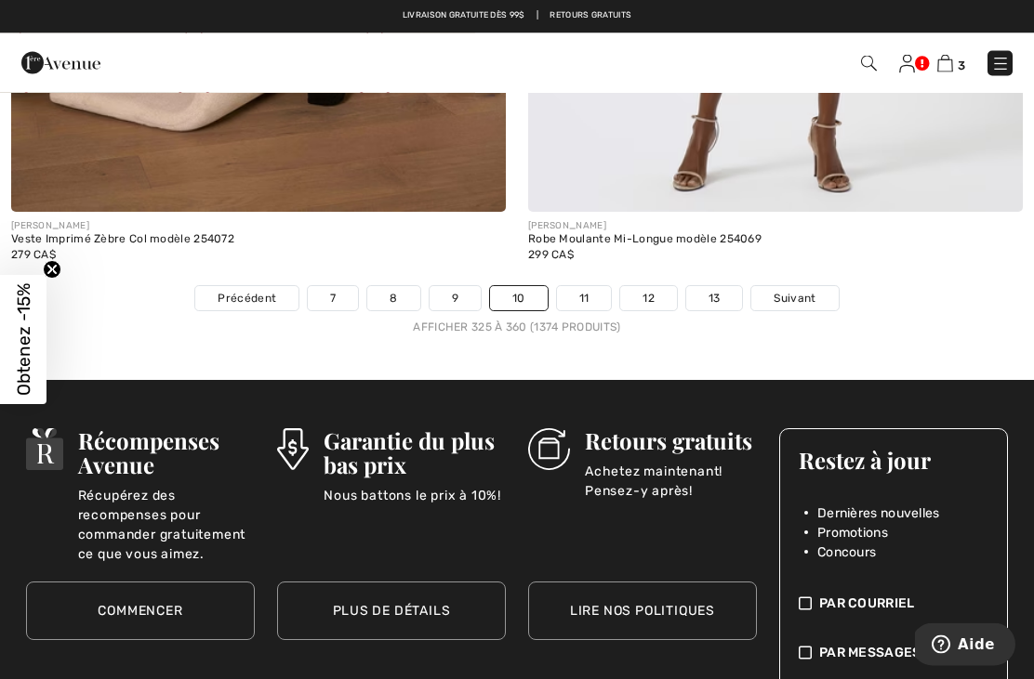
scroll to position [15418, 0]
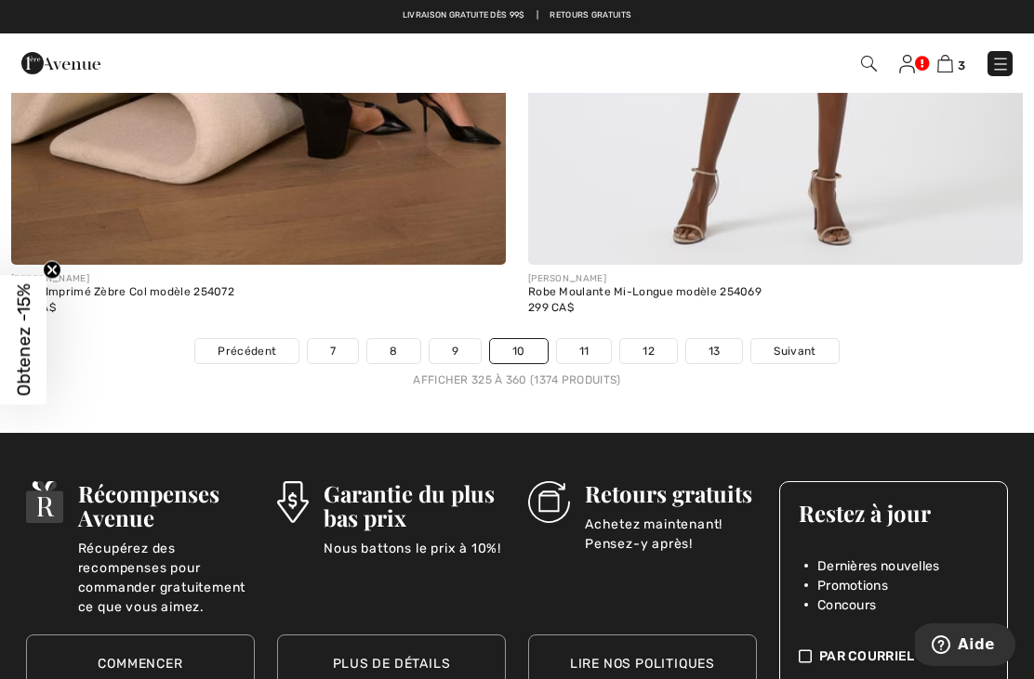
click at [801, 345] on span "Suivant" at bounding box center [794, 351] width 42 height 17
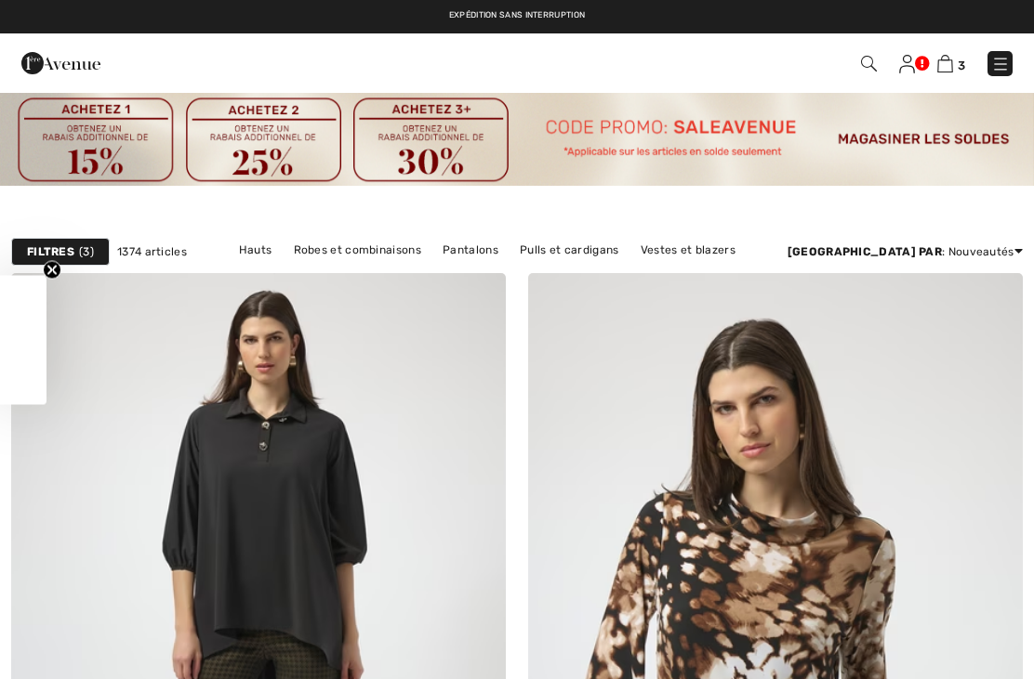
checkbox input "true"
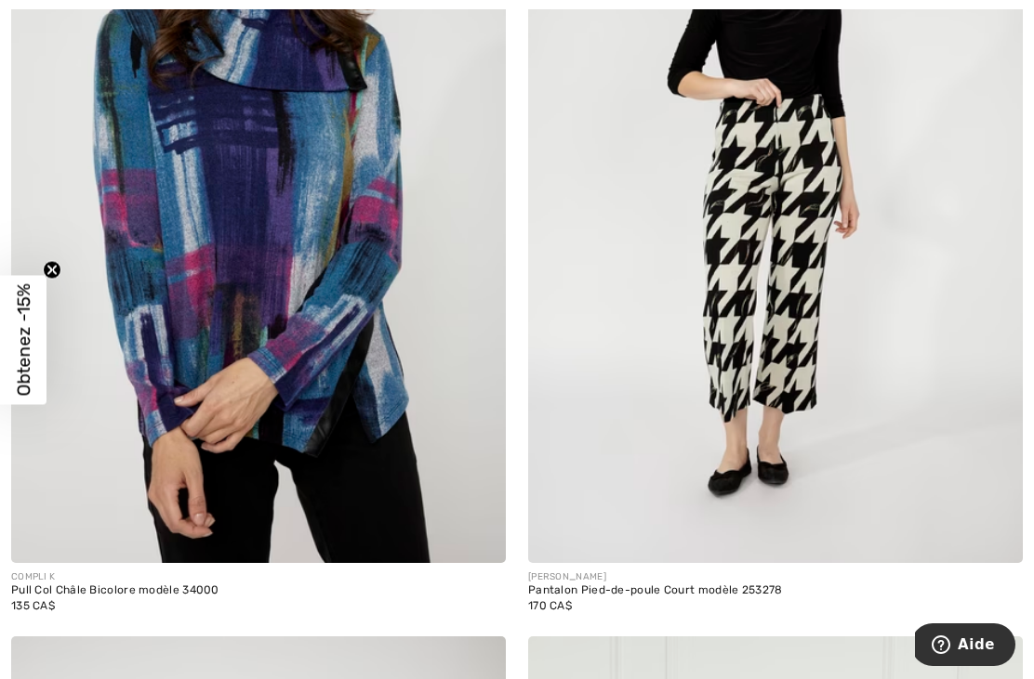
scroll to position [11034, 0]
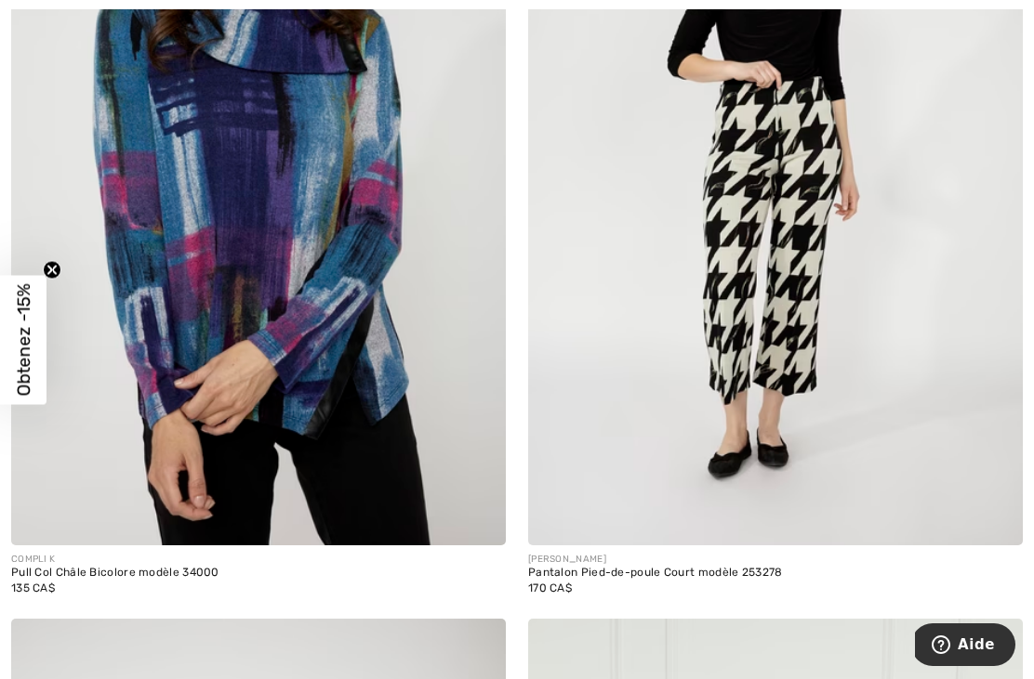
click at [485, 509] on img at bounding box center [477, 517] width 17 height 17
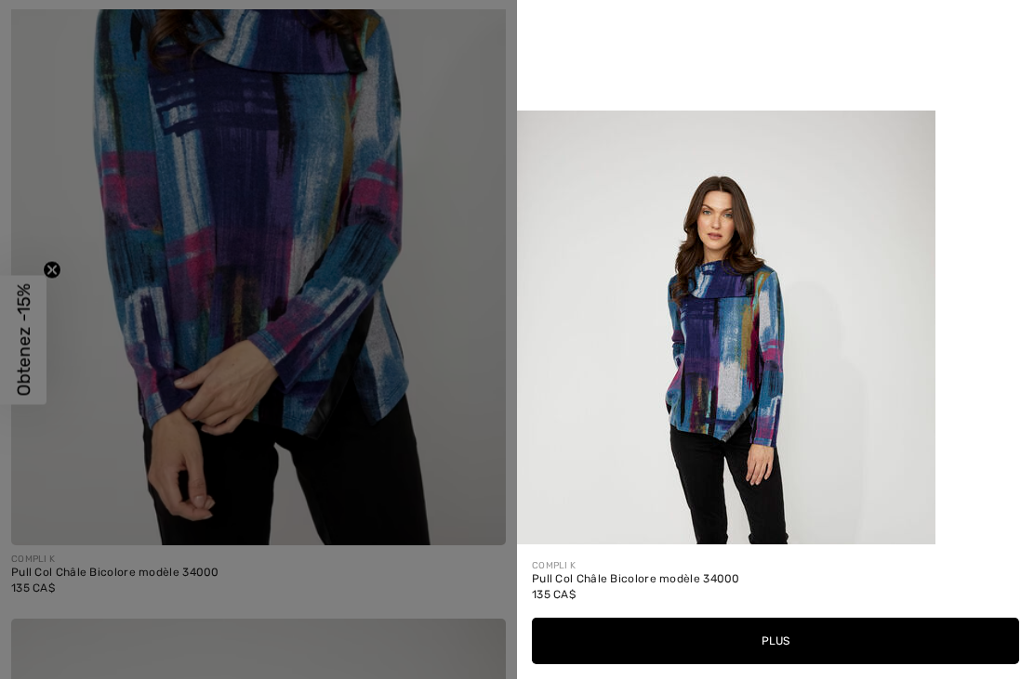
scroll to position [1406, 0]
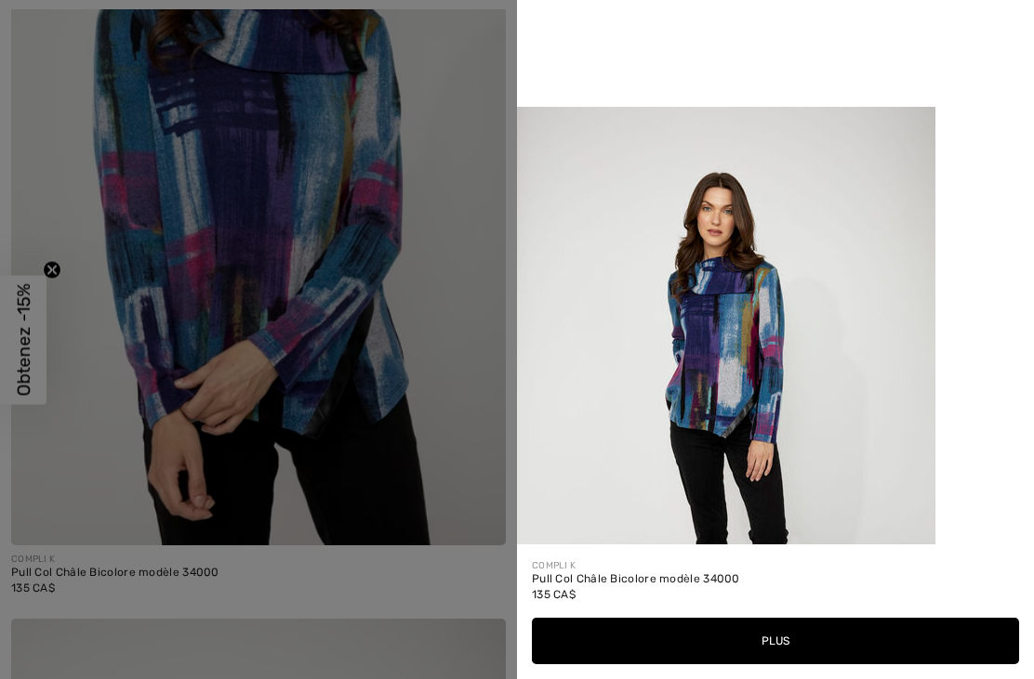
click at [785, 665] on button "Plus" at bounding box center [775, 641] width 487 height 46
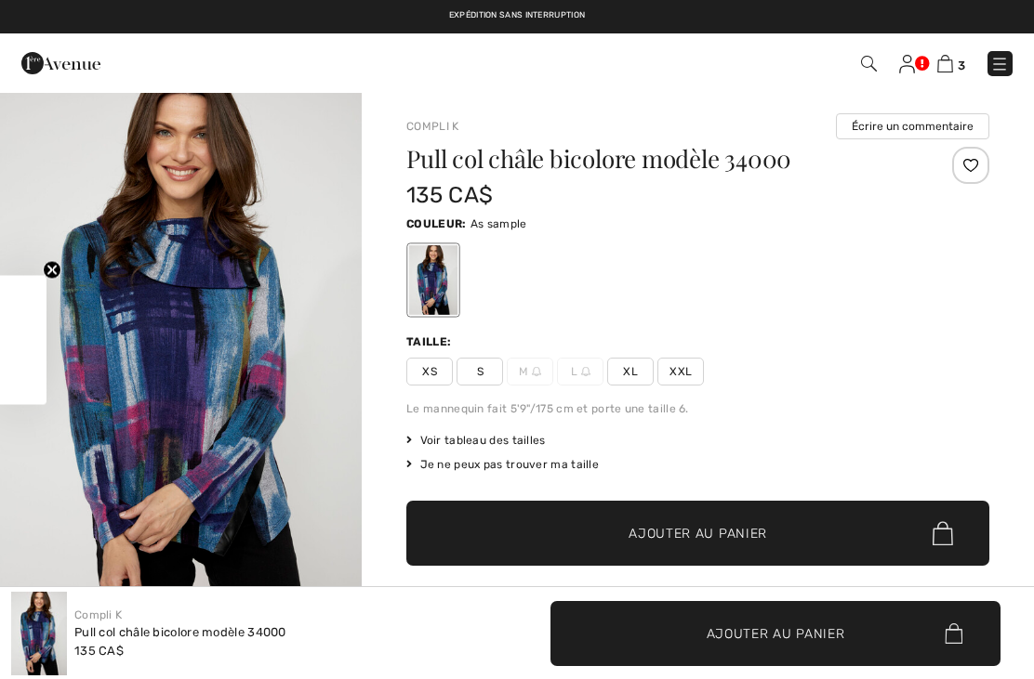
checkbox input "true"
click at [468, 438] on span "Voir tableau des tailles" at bounding box center [475, 440] width 139 height 17
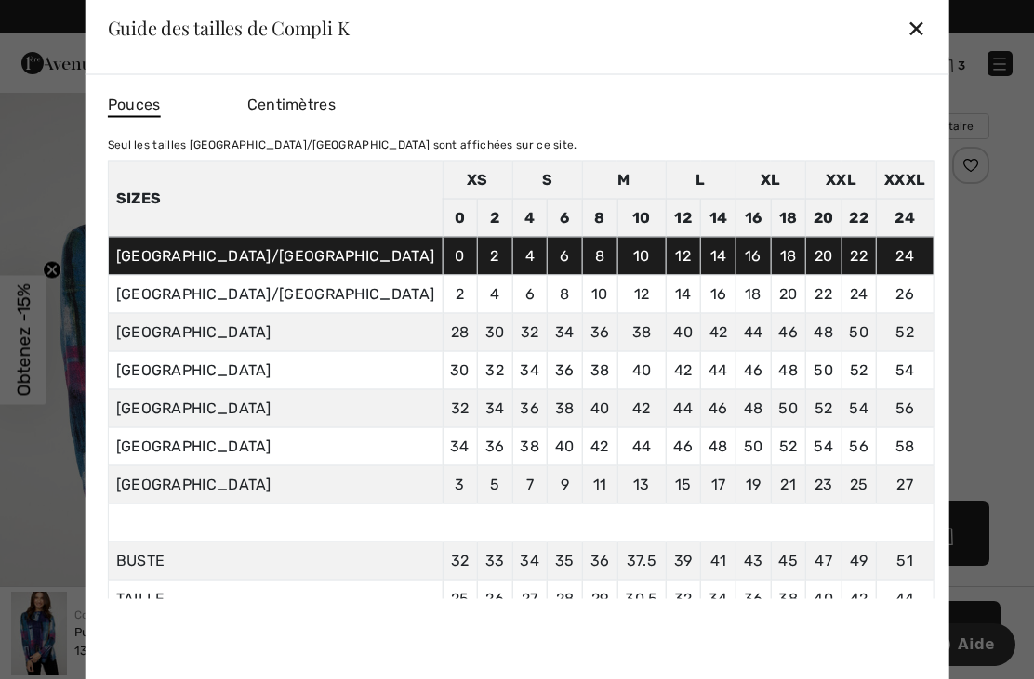
click at [906, 27] on div "✕" at bounding box center [916, 27] width 20 height 39
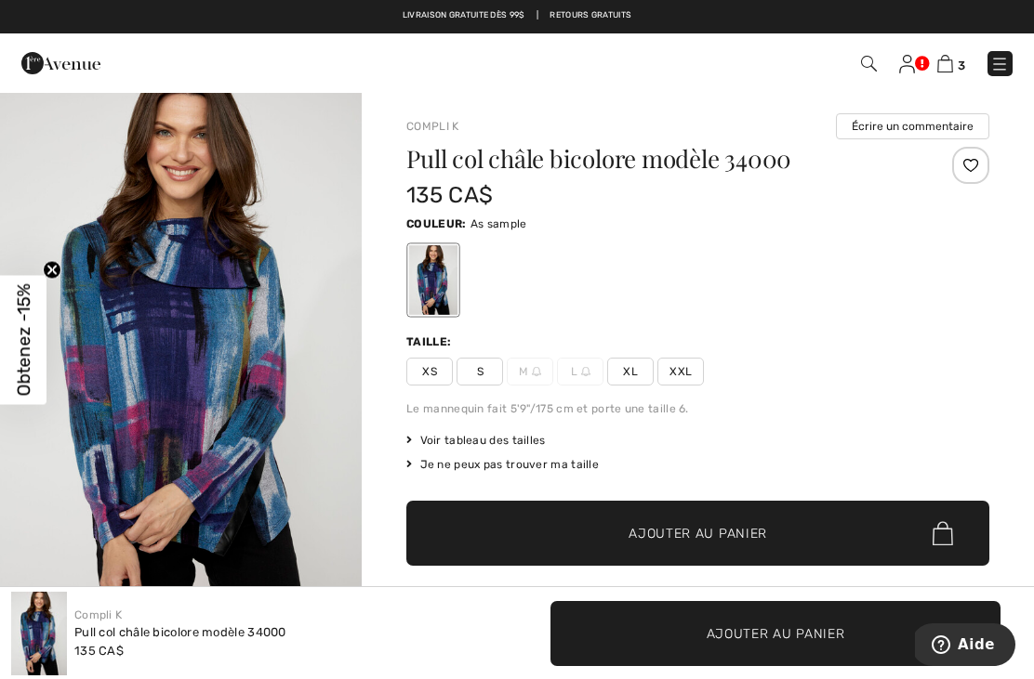
click at [690, 368] on span "XXL" at bounding box center [680, 372] width 46 height 28
click at [683, 532] on span "Ajouter au panier" at bounding box center [697, 534] width 139 height 20
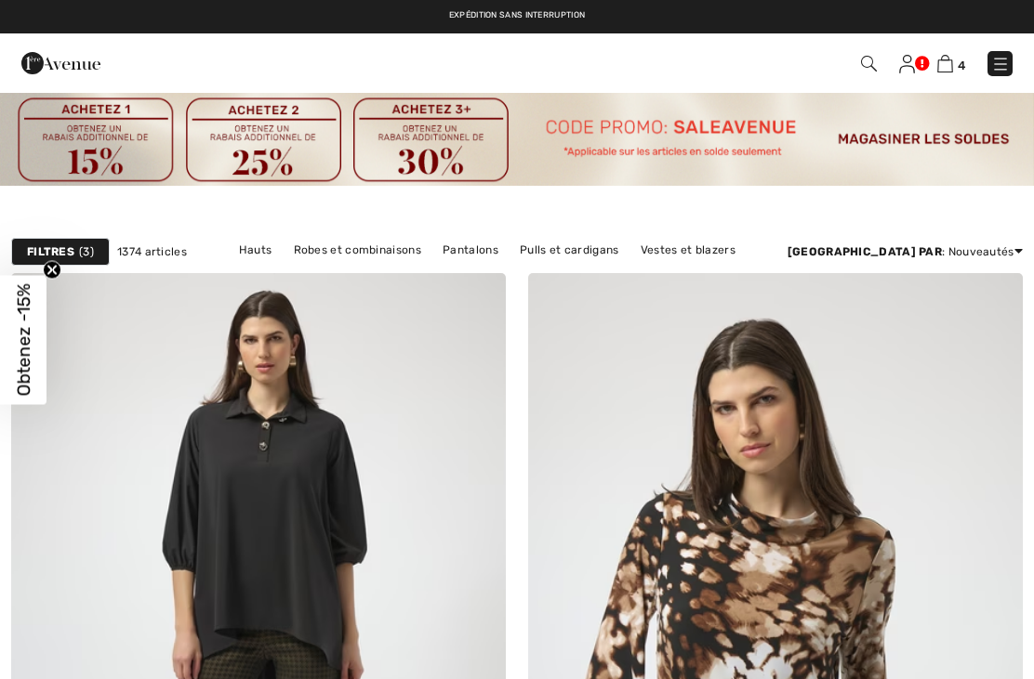
checkbox input "true"
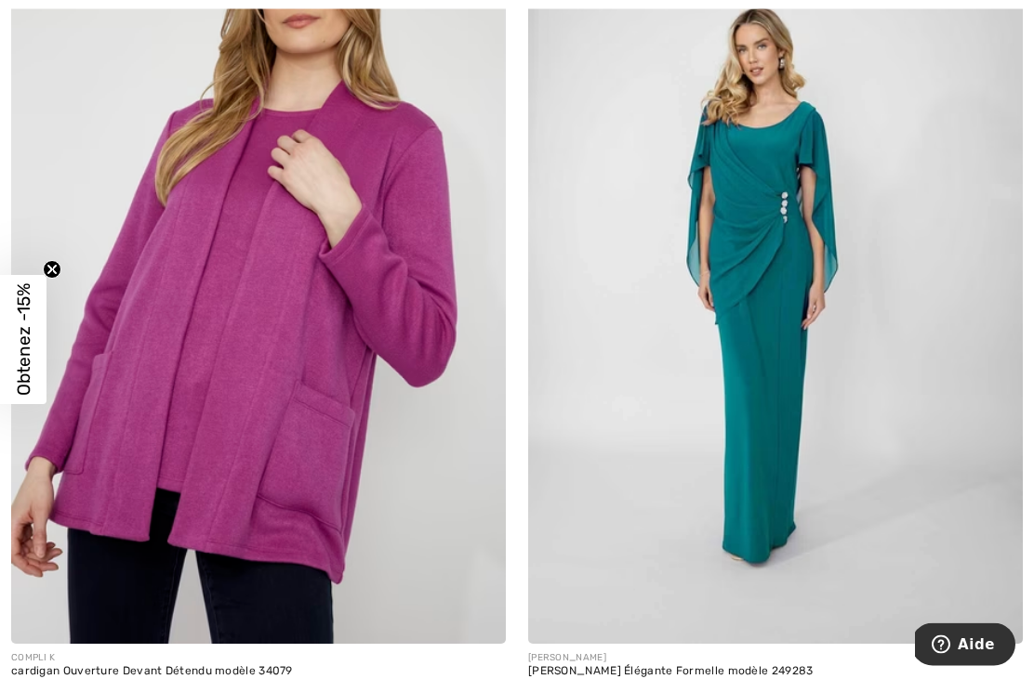
scroll to position [13201, 0]
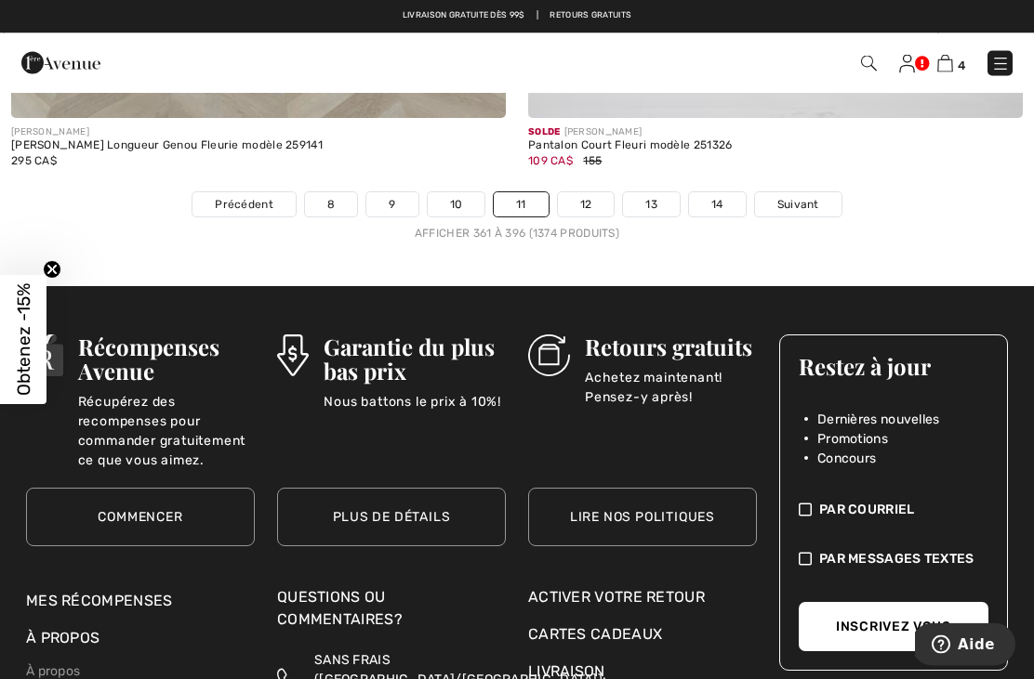
scroll to position [15418, 0]
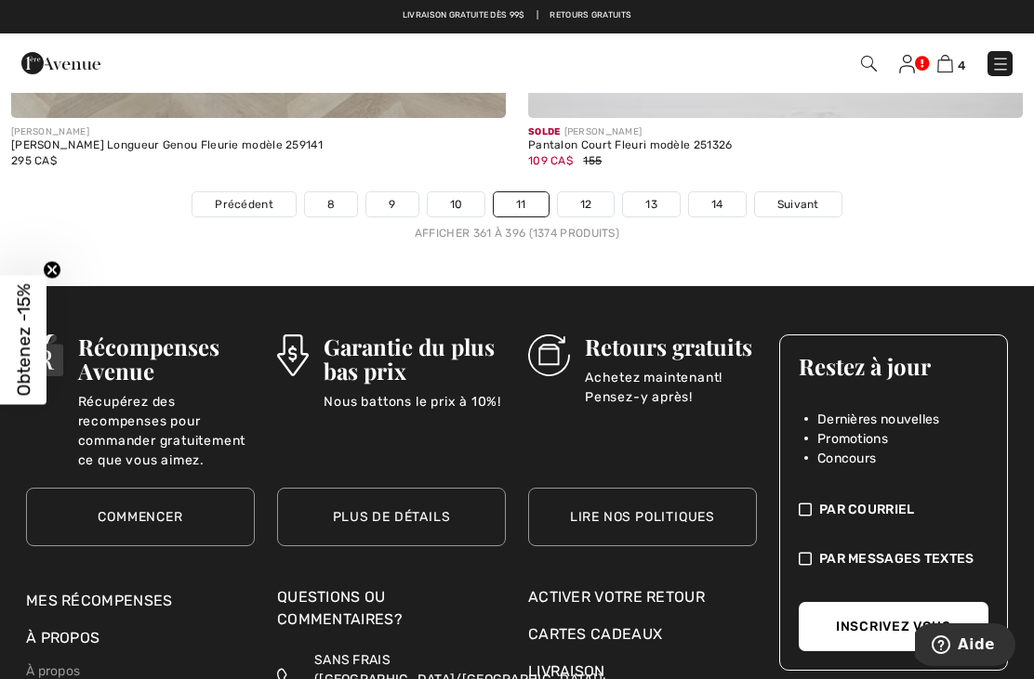
click at [798, 196] on span "Suivant" at bounding box center [798, 204] width 42 height 17
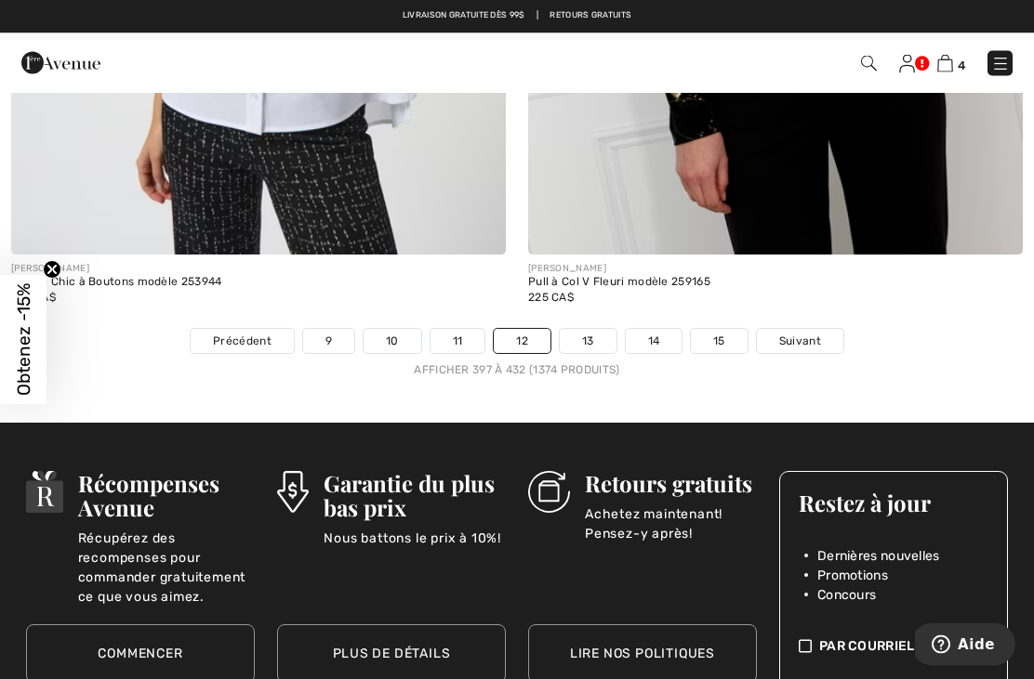
scroll to position [15520, 0]
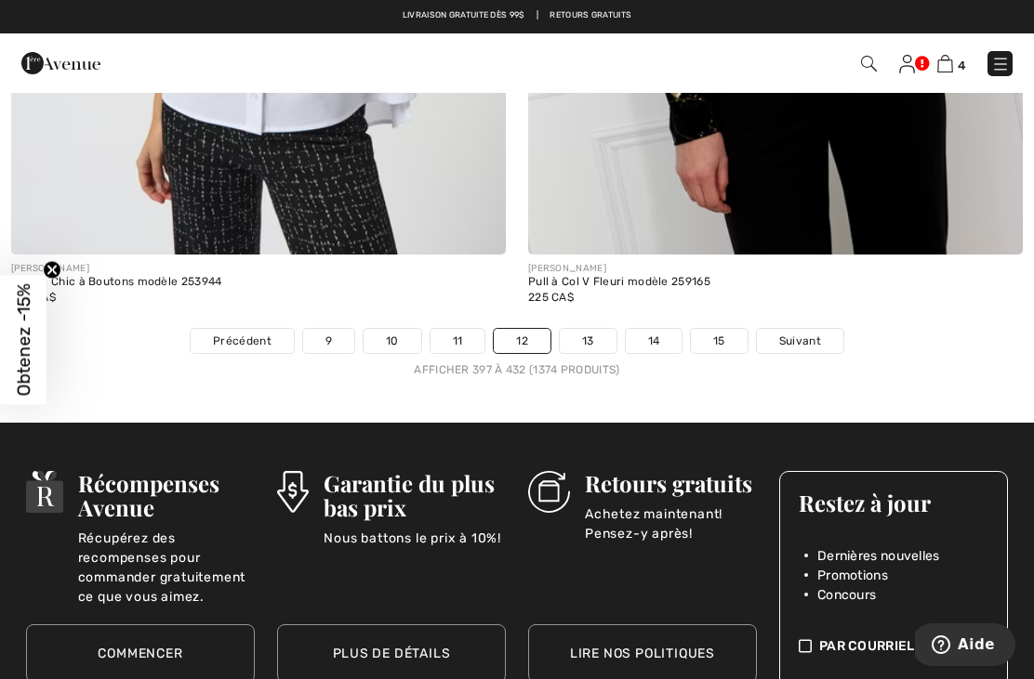
click at [804, 333] on span "Suivant" at bounding box center [800, 341] width 42 height 17
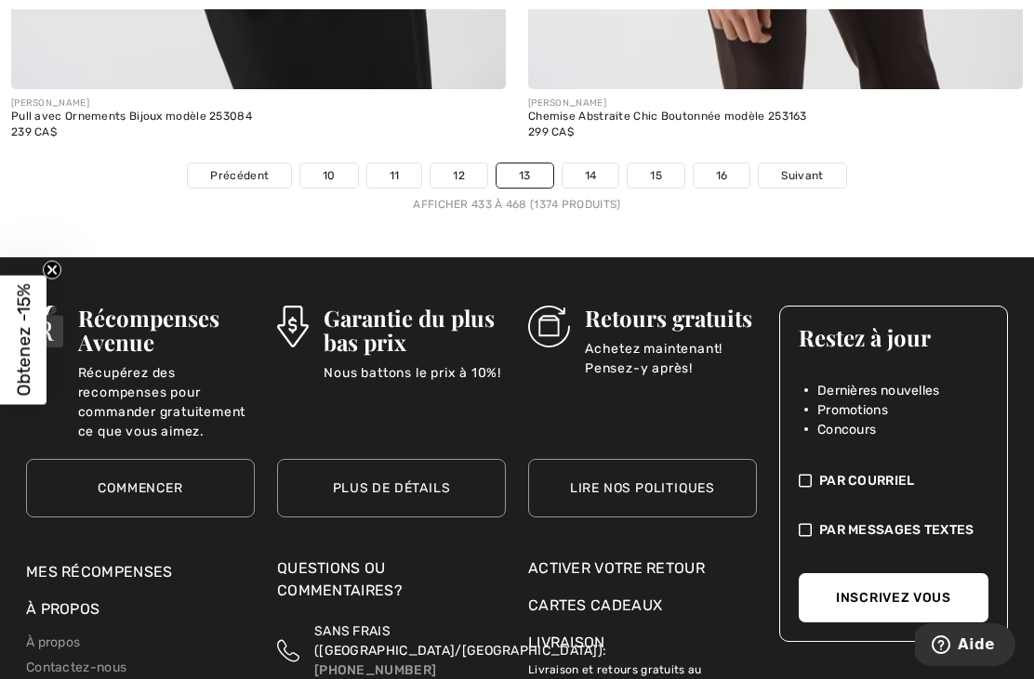
scroll to position [15660, 0]
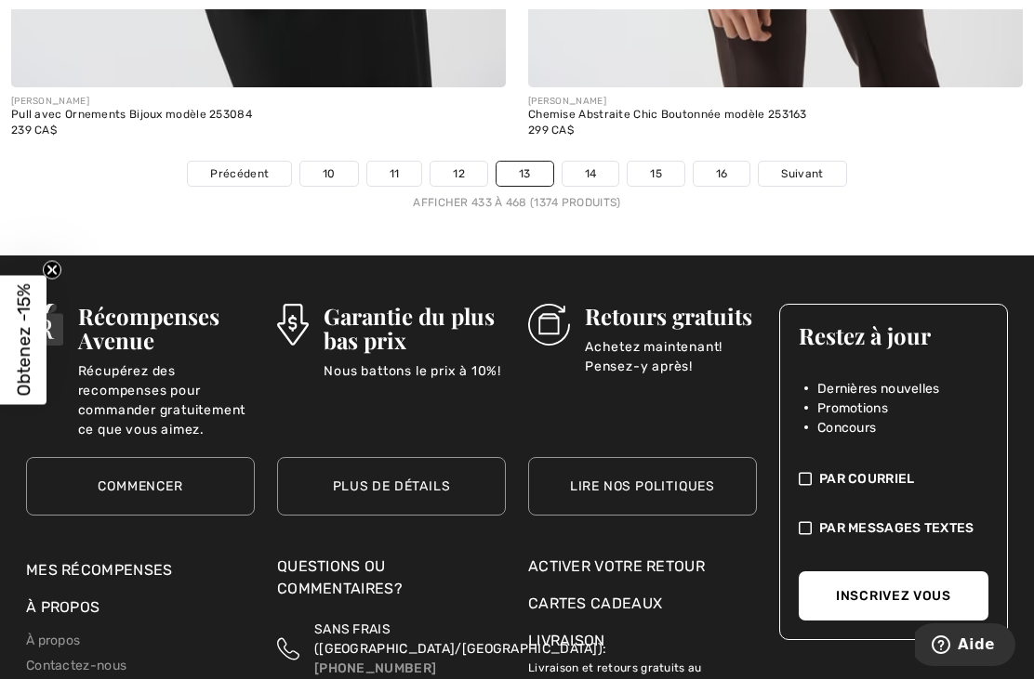
click at [805, 165] on span "Suivant" at bounding box center [802, 173] width 42 height 17
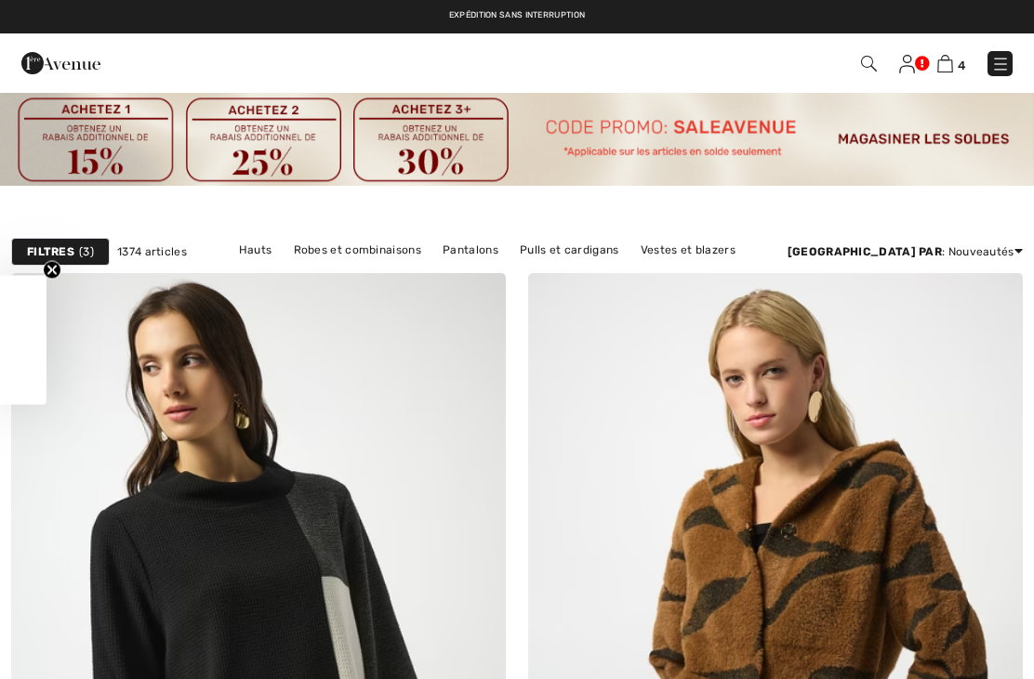
checkbox input "true"
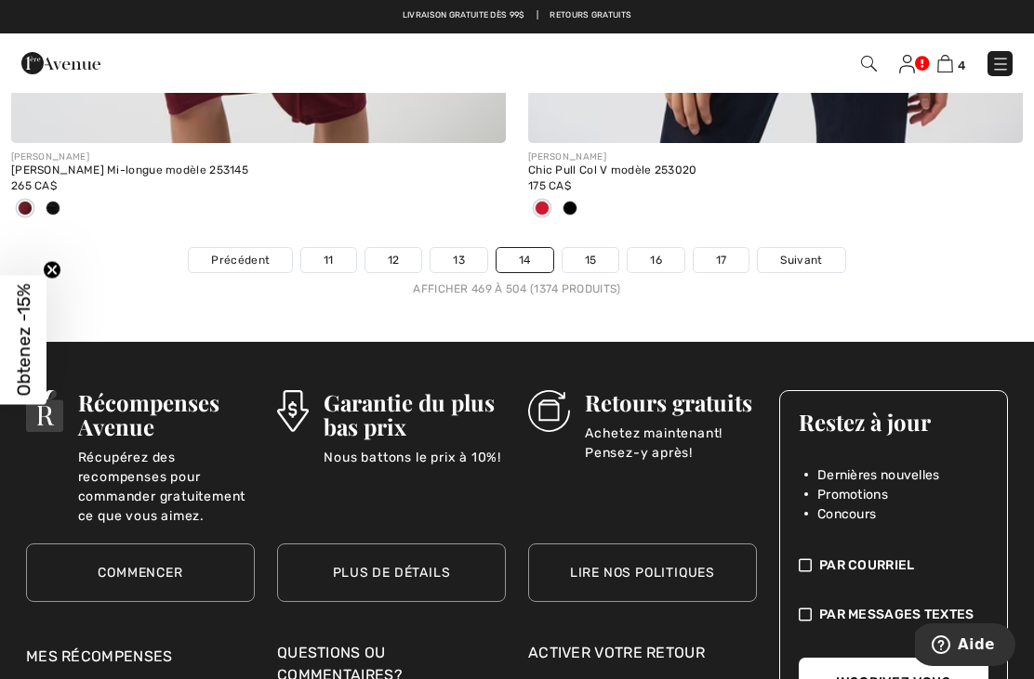
scroll to position [15275, 0]
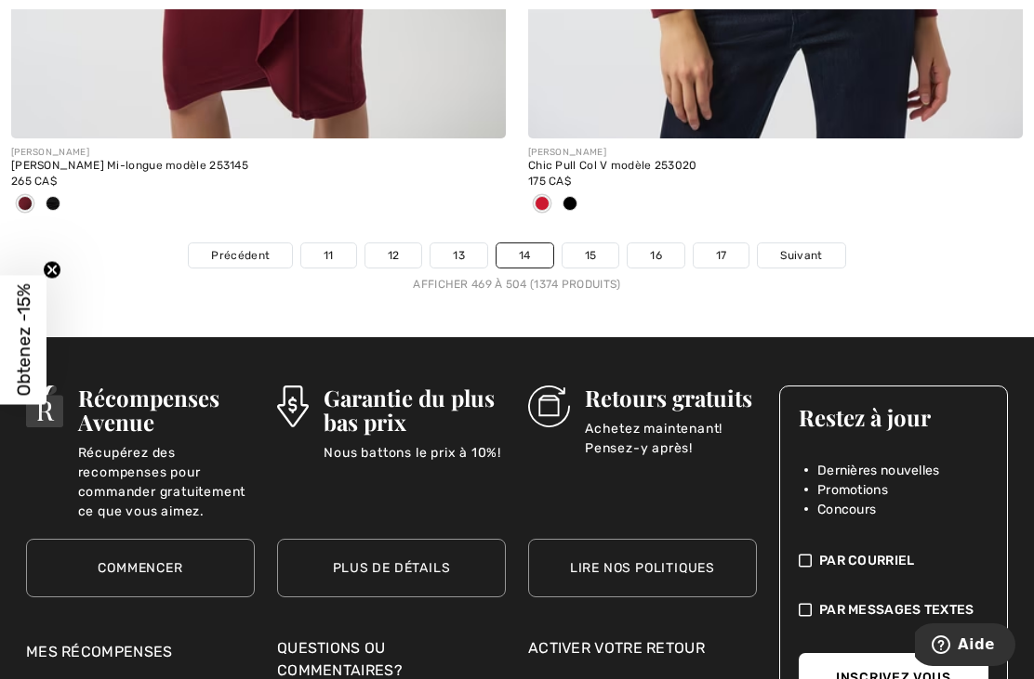
click at [796, 249] on span "Suivant" at bounding box center [801, 255] width 42 height 17
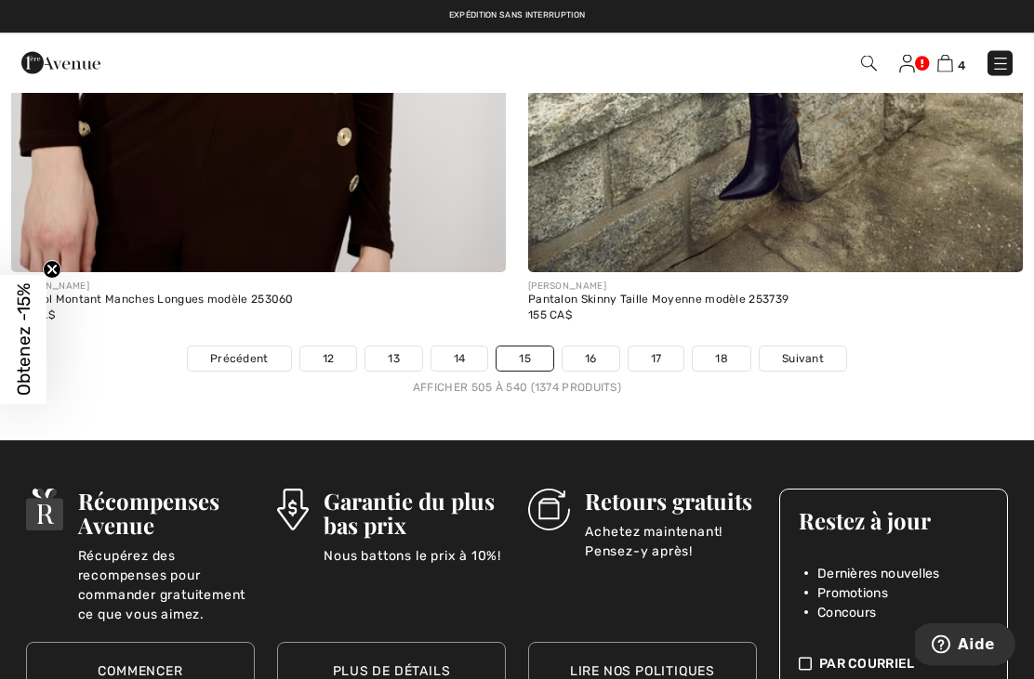
scroll to position [15533, 0]
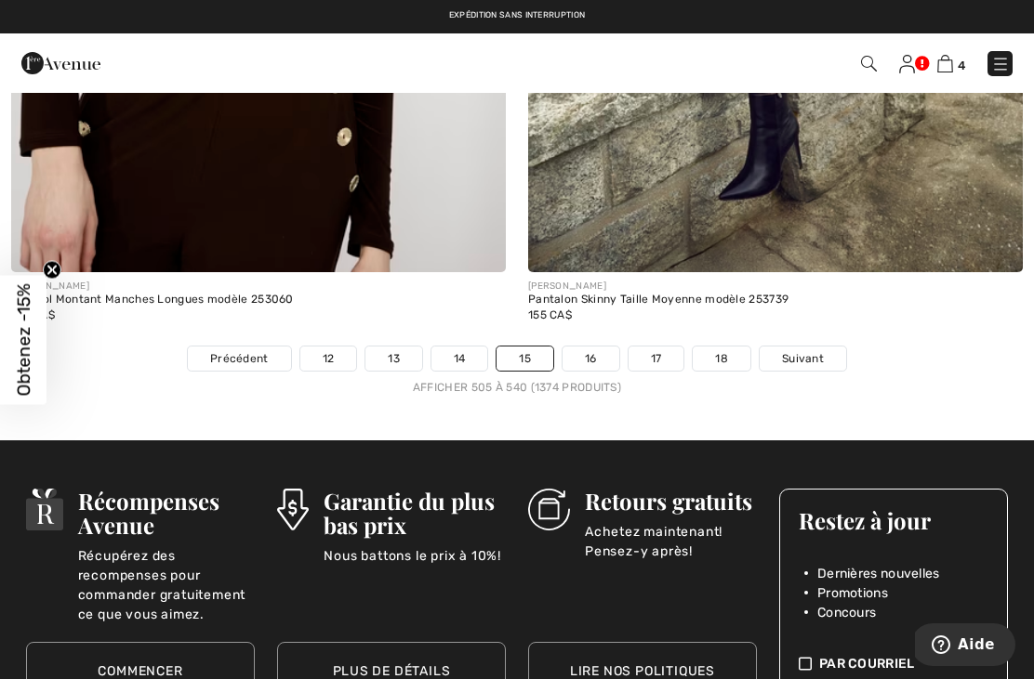
click at [807, 354] on link "Suivant" at bounding box center [802, 359] width 86 height 24
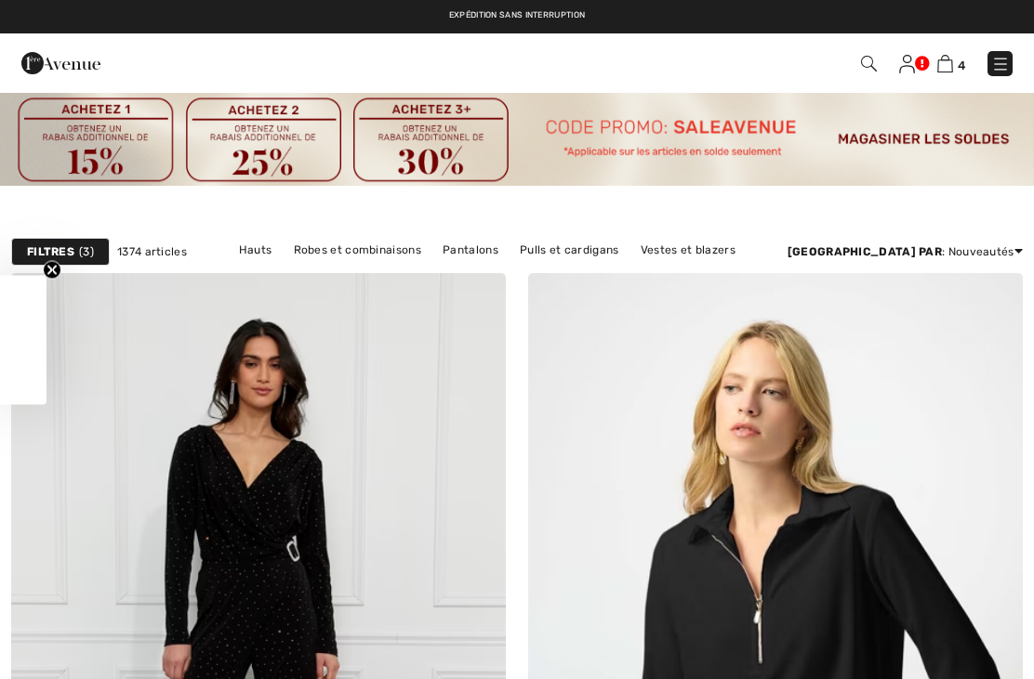
checkbox input "true"
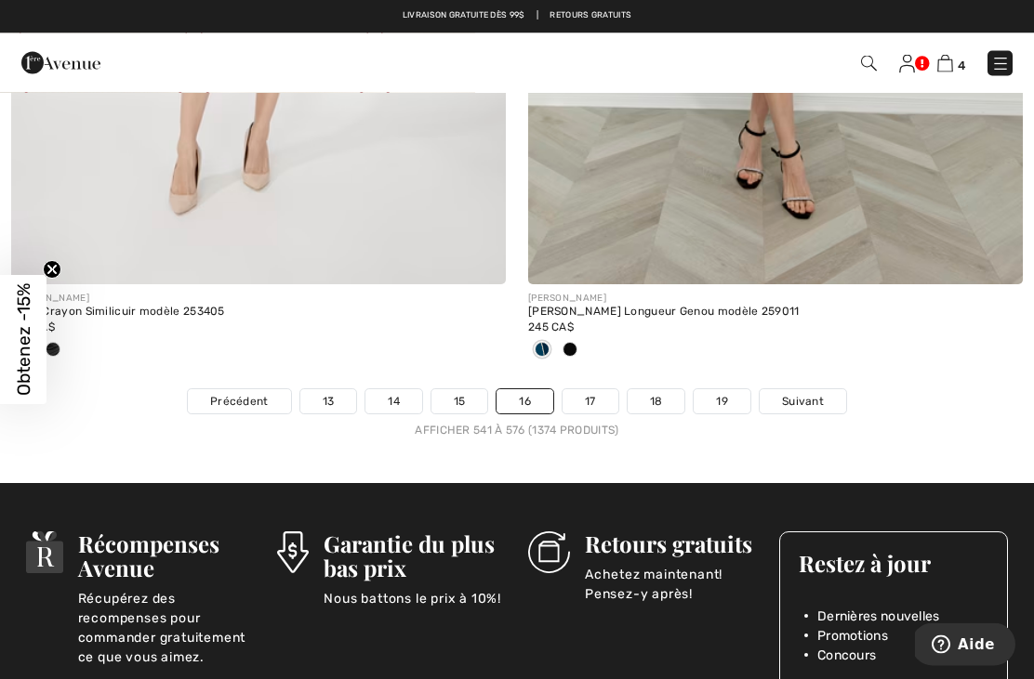
scroll to position [15371, 0]
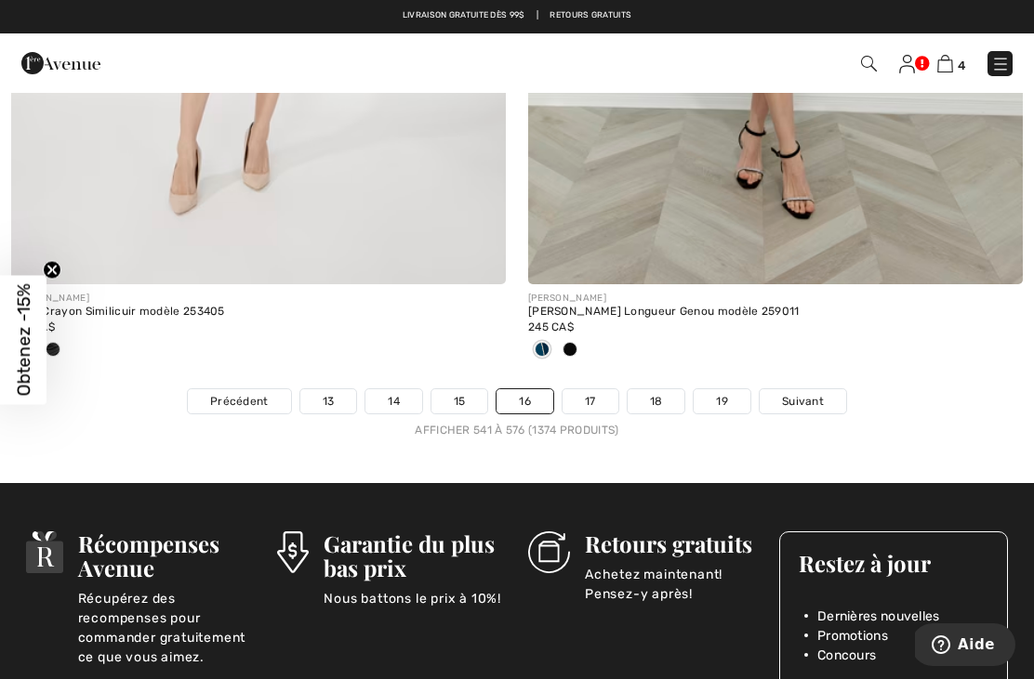
click at [803, 393] on span "Suivant" at bounding box center [803, 401] width 42 height 17
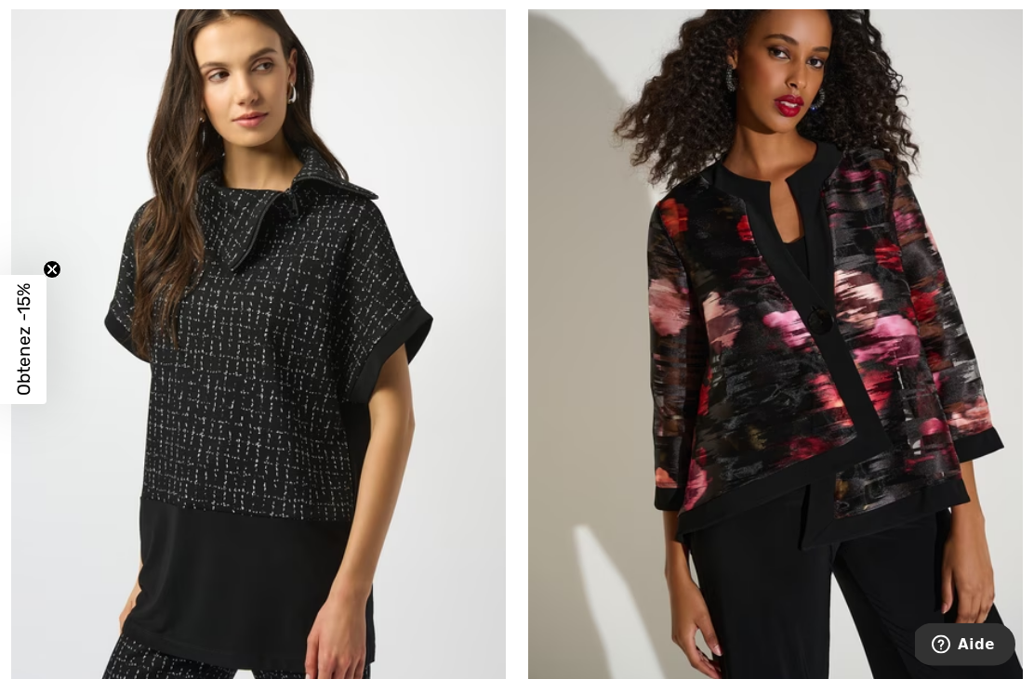
scroll to position [8792, 0]
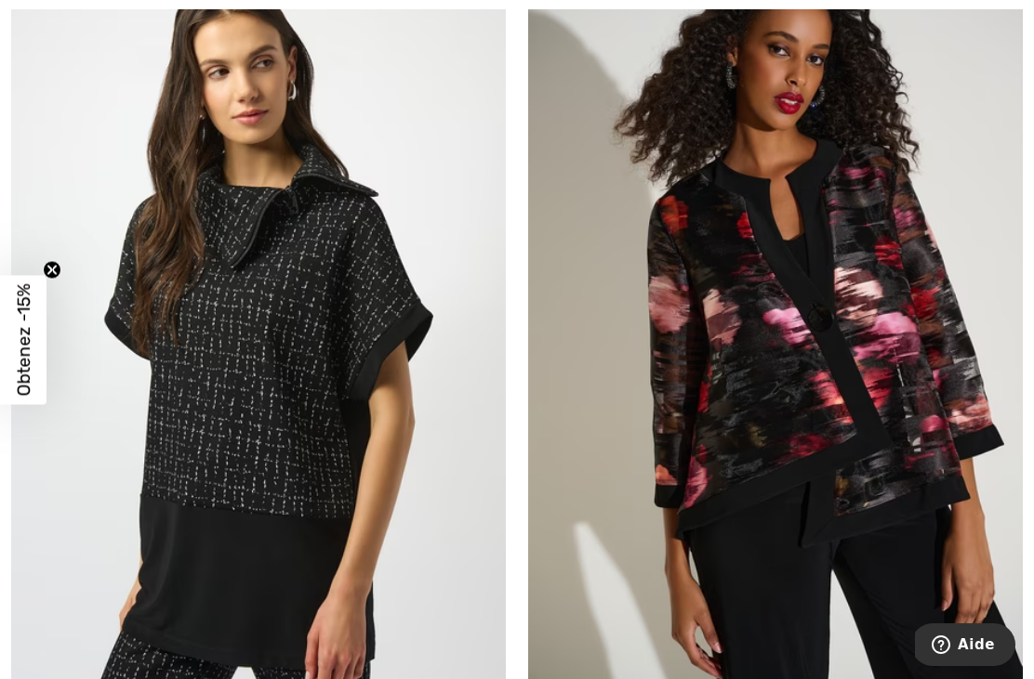
click at [463, 651] on span at bounding box center [477, 660] width 37 height 37
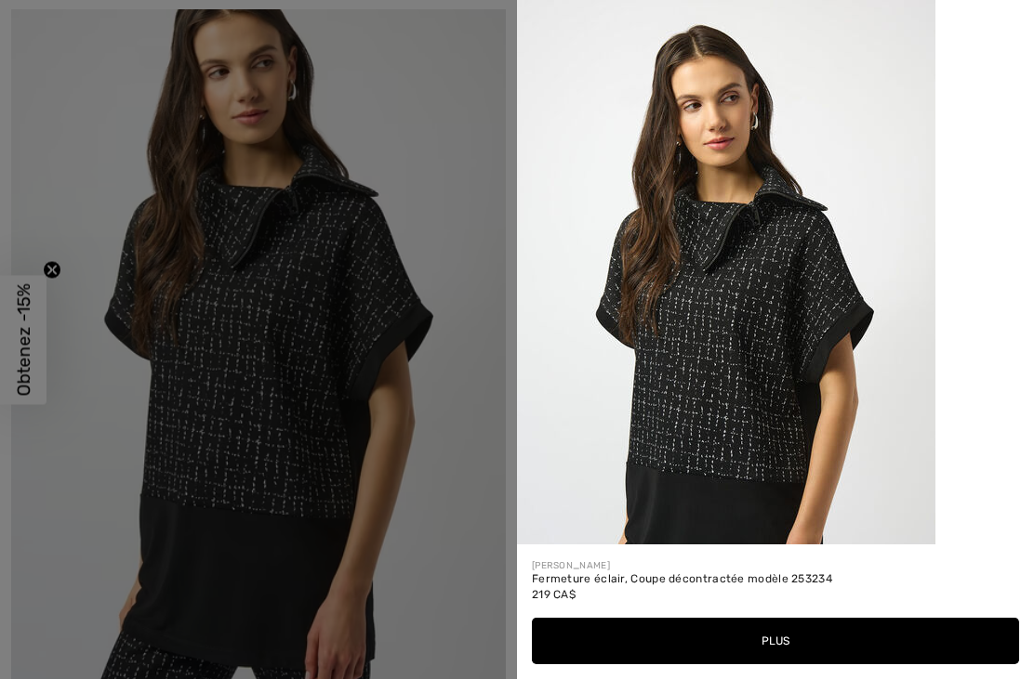
click at [783, 665] on button "Plus" at bounding box center [775, 641] width 487 height 46
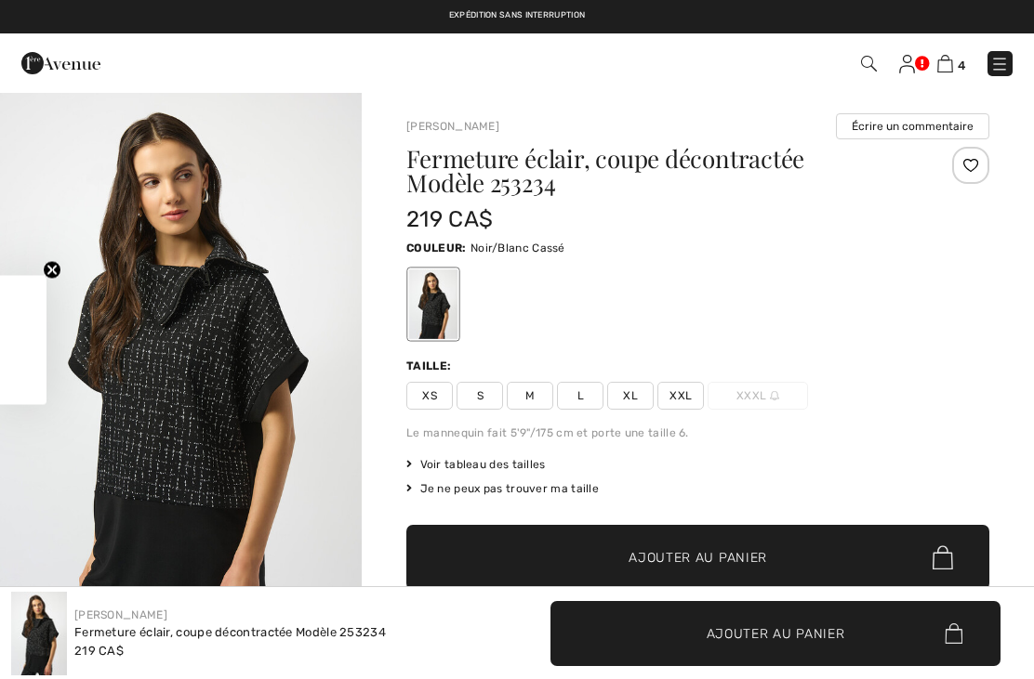
checkbox input "true"
click at [687, 401] on span "XXL" at bounding box center [680, 396] width 46 height 28
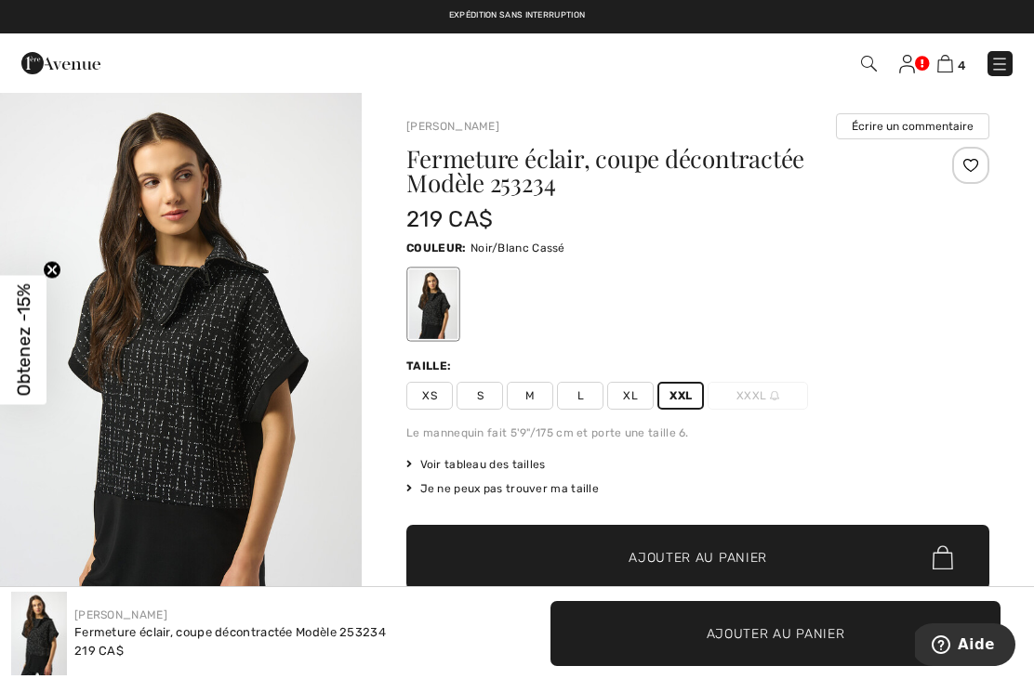
click at [694, 561] on span "Ajouter au panier" at bounding box center [697, 558] width 139 height 20
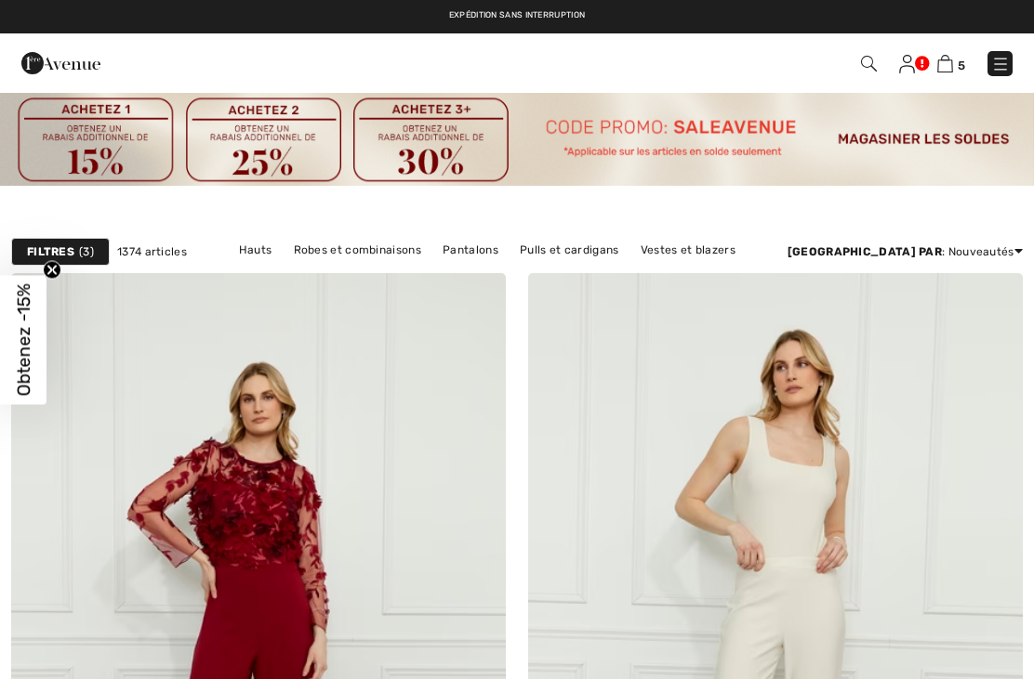
checkbox input "true"
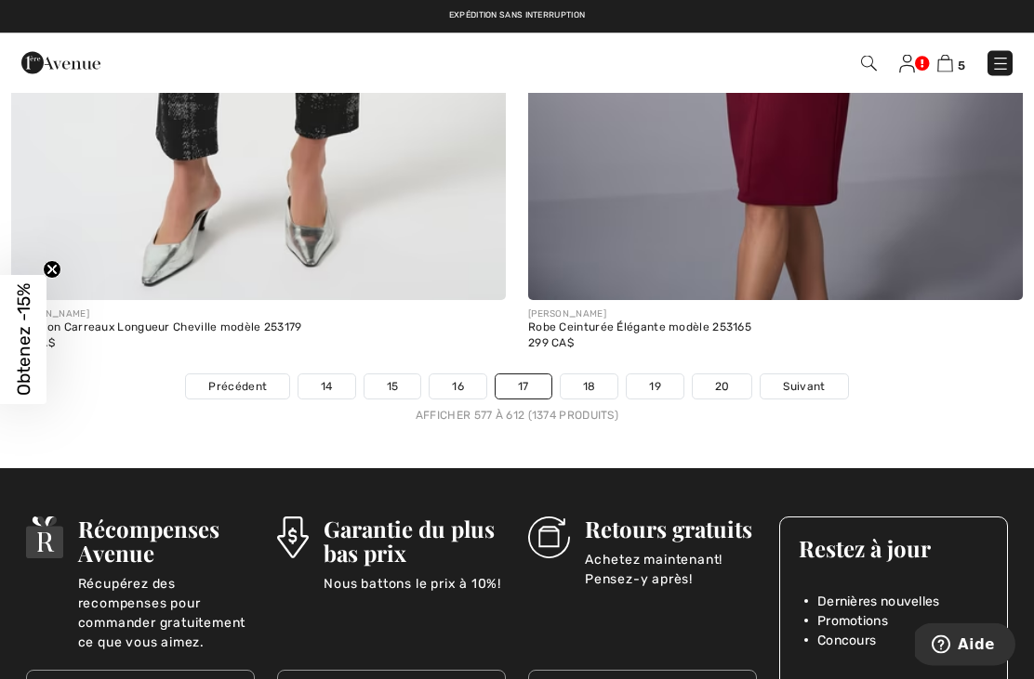
scroll to position [15322, 0]
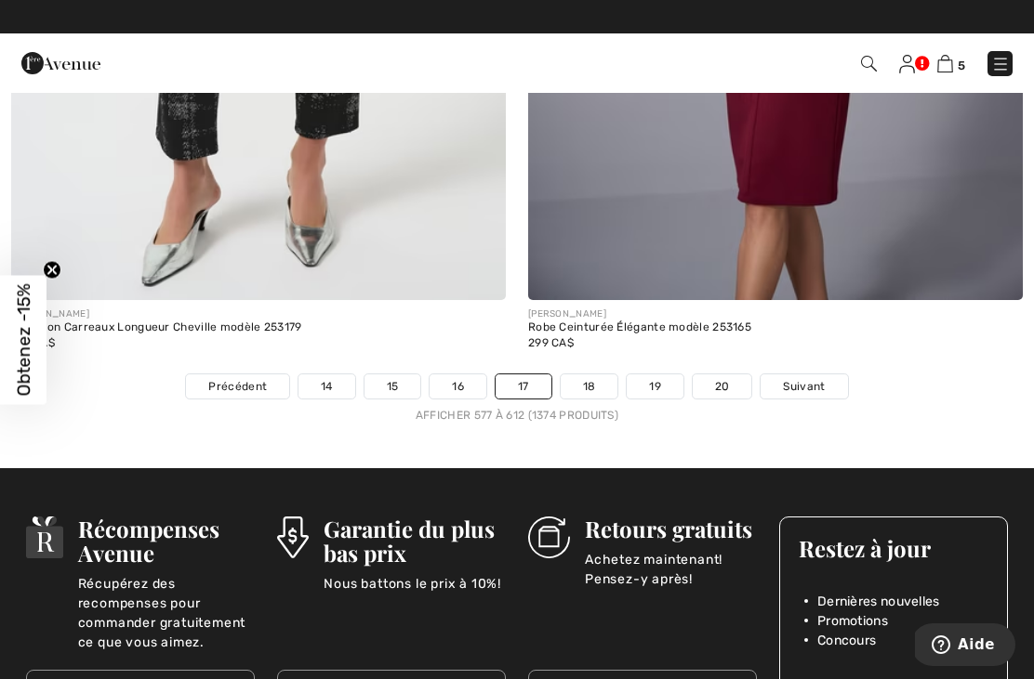
click at [811, 378] on span "Suivant" at bounding box center [804, 386] width 42 height 17
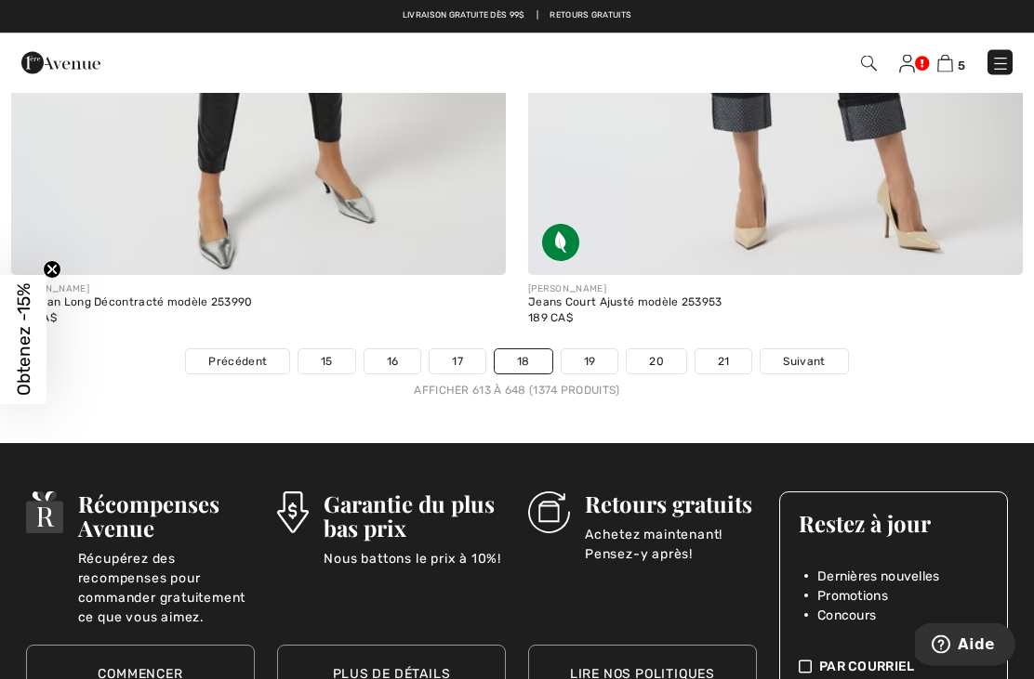
scroll to position [15319, 0]
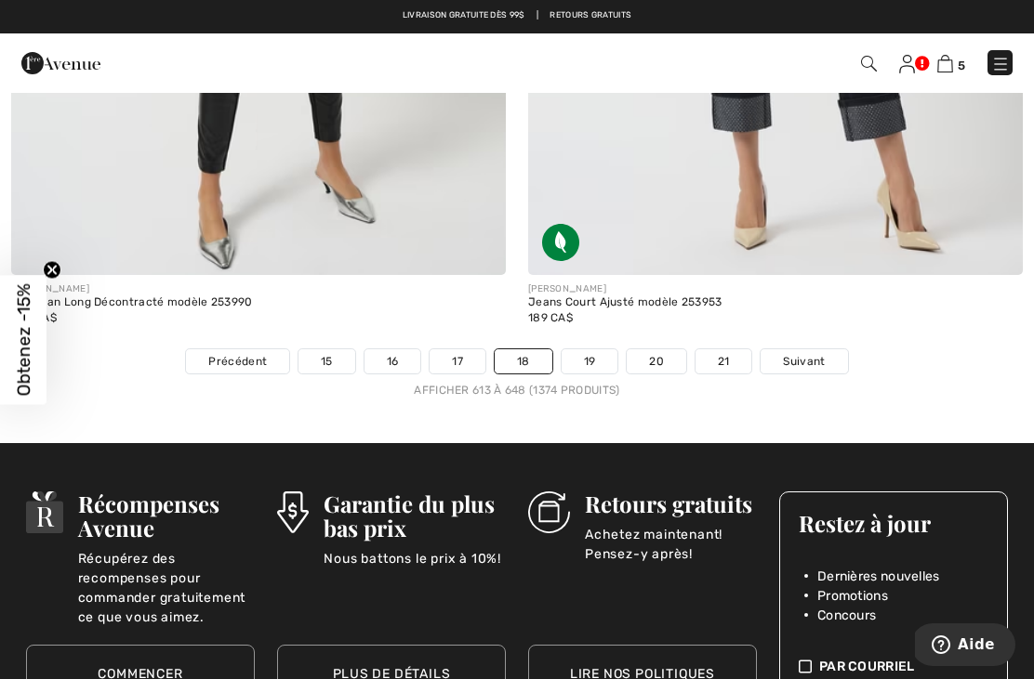
click at [809, 353] on span "Suivant" at bounding box center [804, 361] width 42 height 17
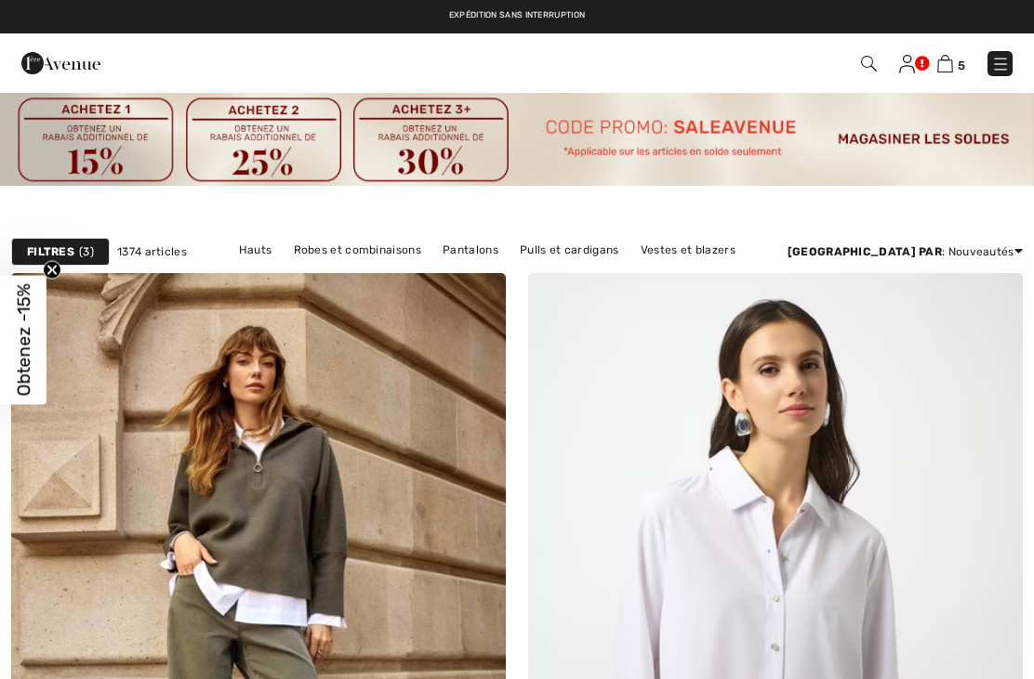
checkbox input "true"
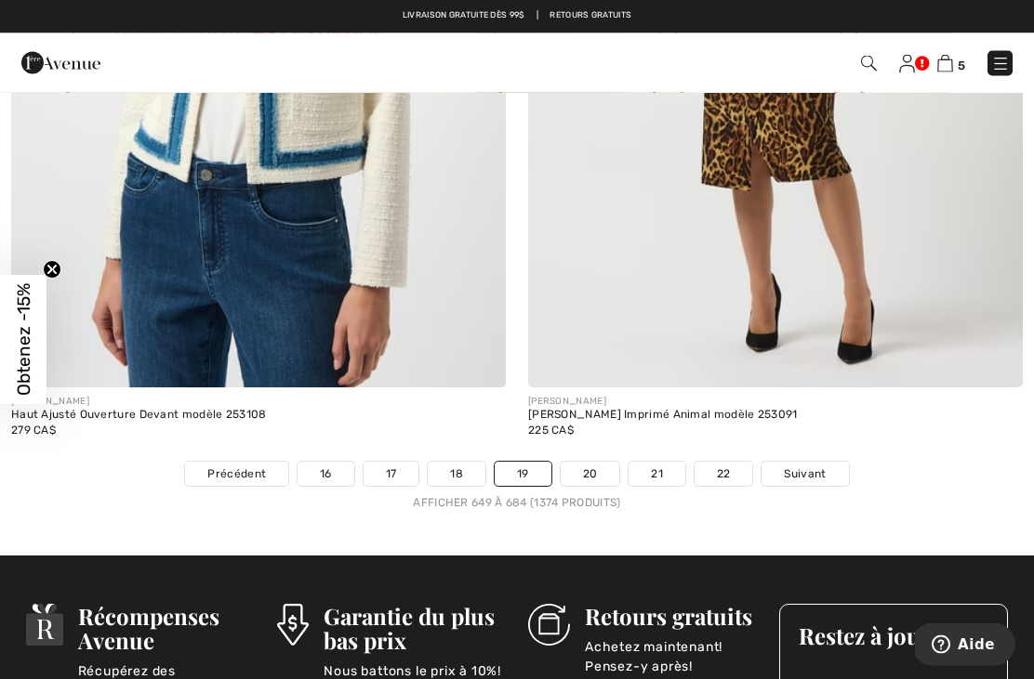
scroll to position [14965, 0]
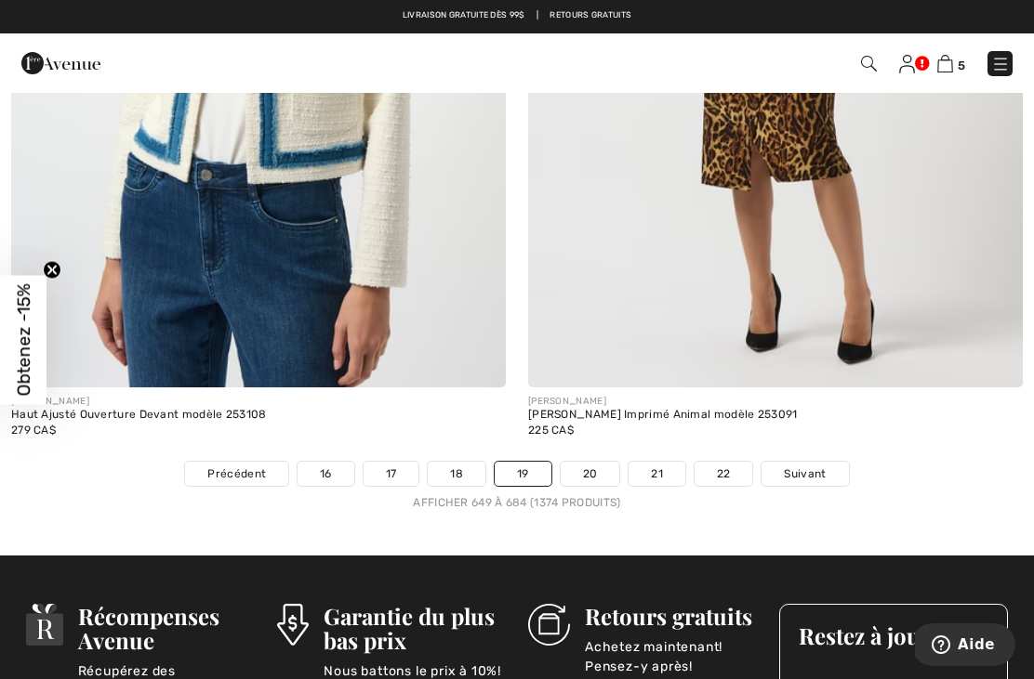
click at [816, 466] on span "Suivant" at bounding box center [805, 474] width 42 height 17
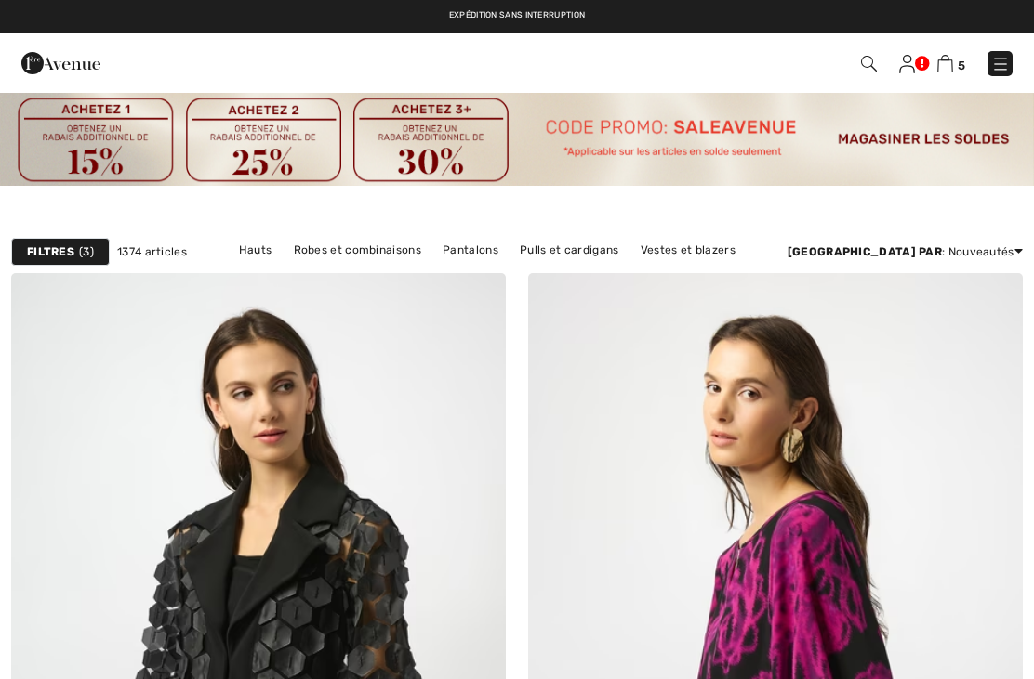
checkbox input "true"
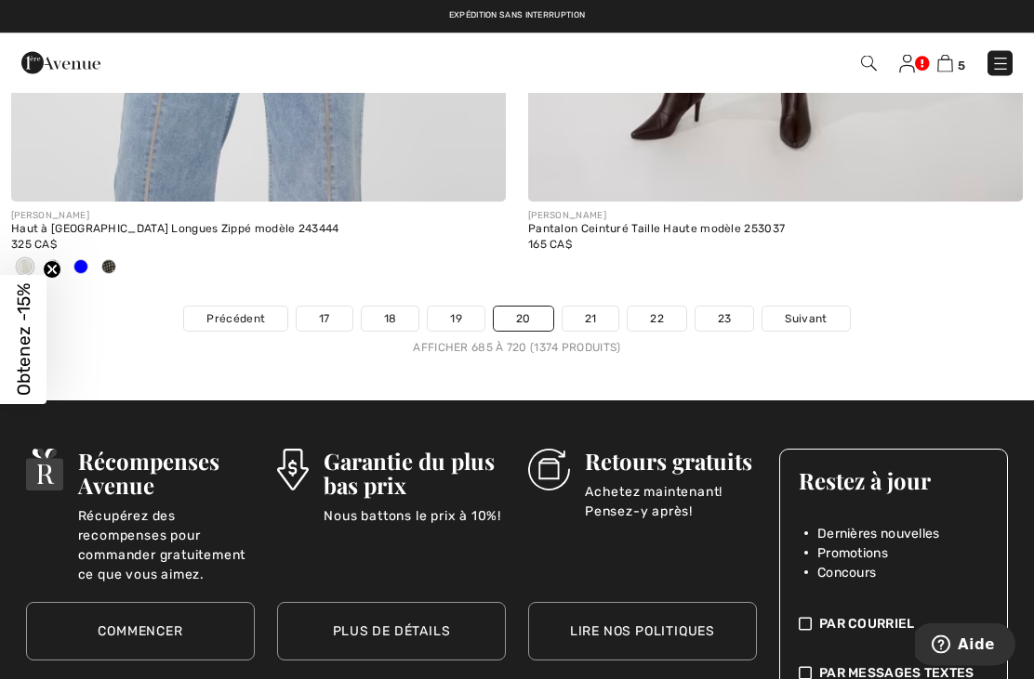
scroll to position [15389, 0]
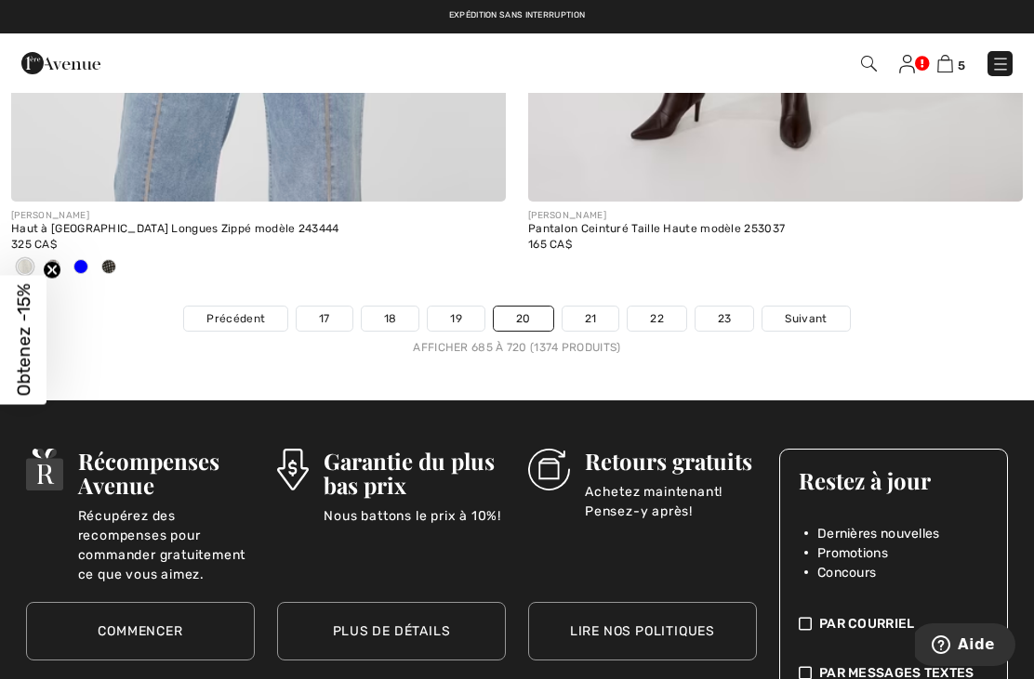
click at [807, 310] on span "Suivant" at bounding box center [806, 318] width 42 height 17
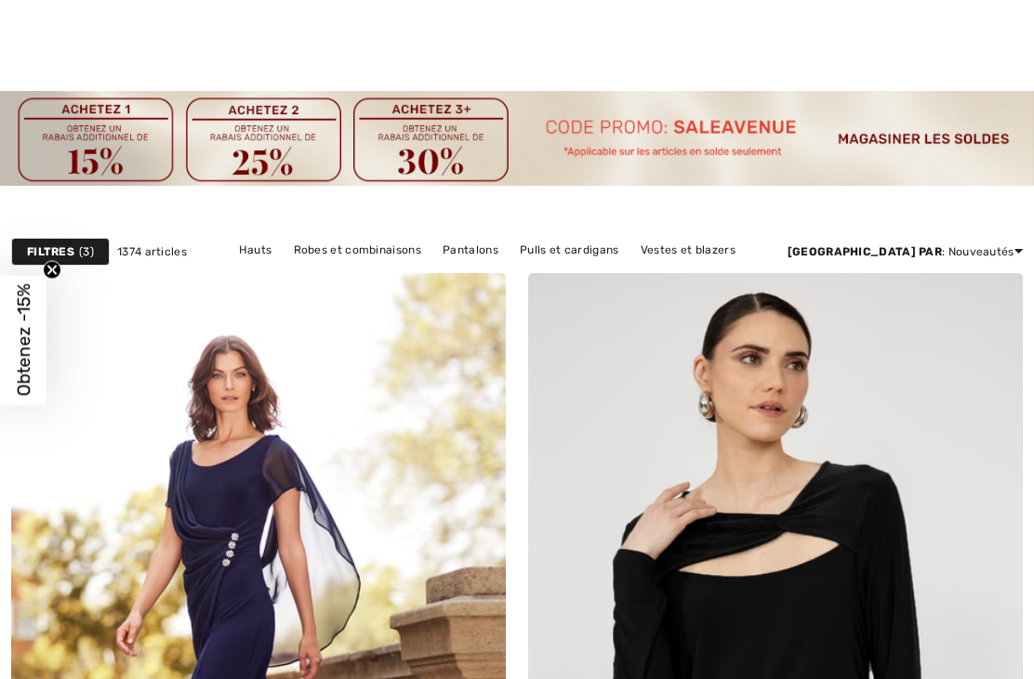
checkbox input "true"
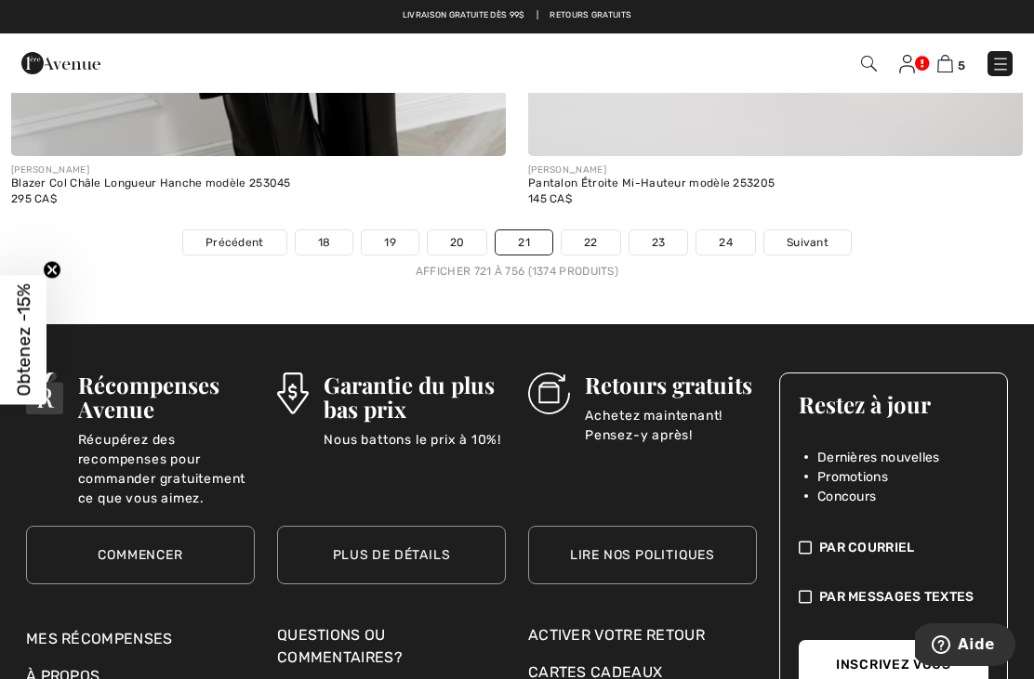
scroll to position [15547, 0]
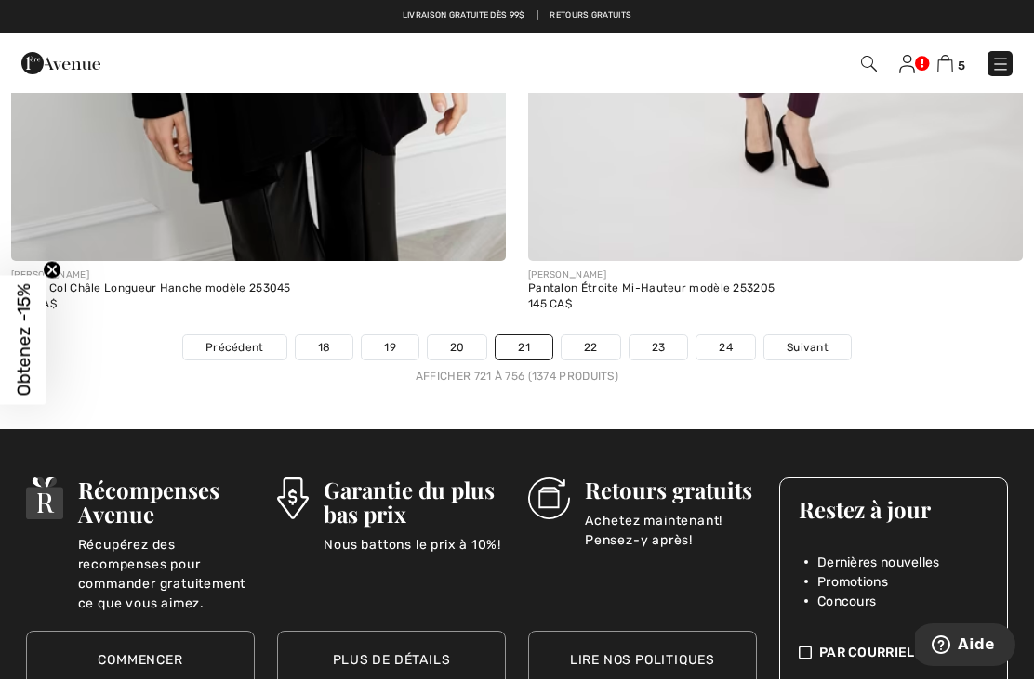
click at [804, 339] on span "Suivant" at bounding box center [807, 347] width 42 height 17
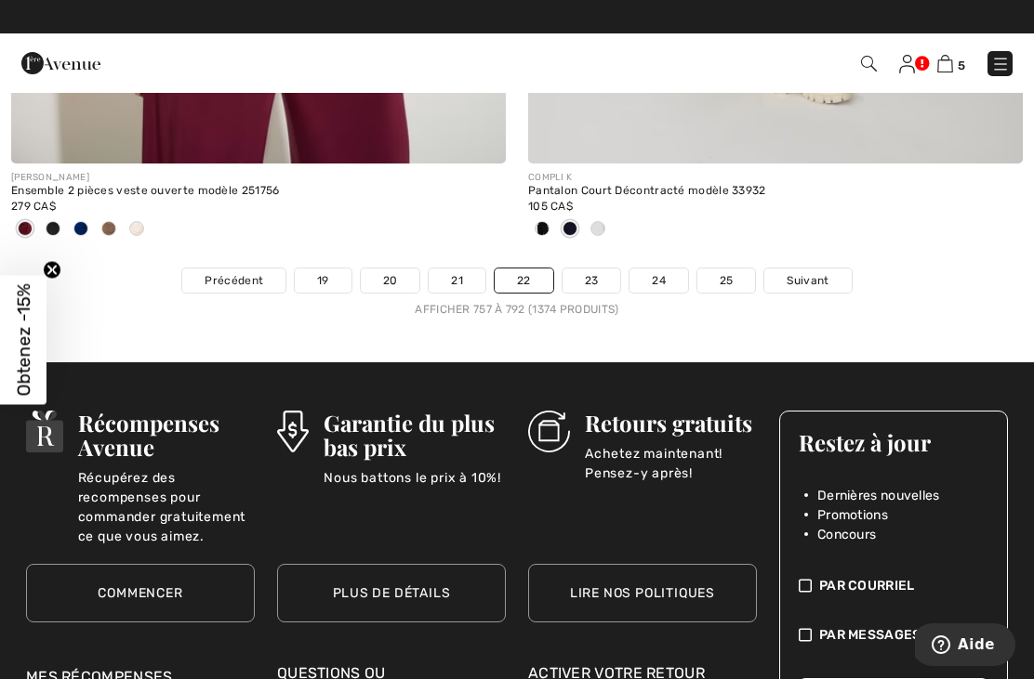
scroll to position [15432, 0]
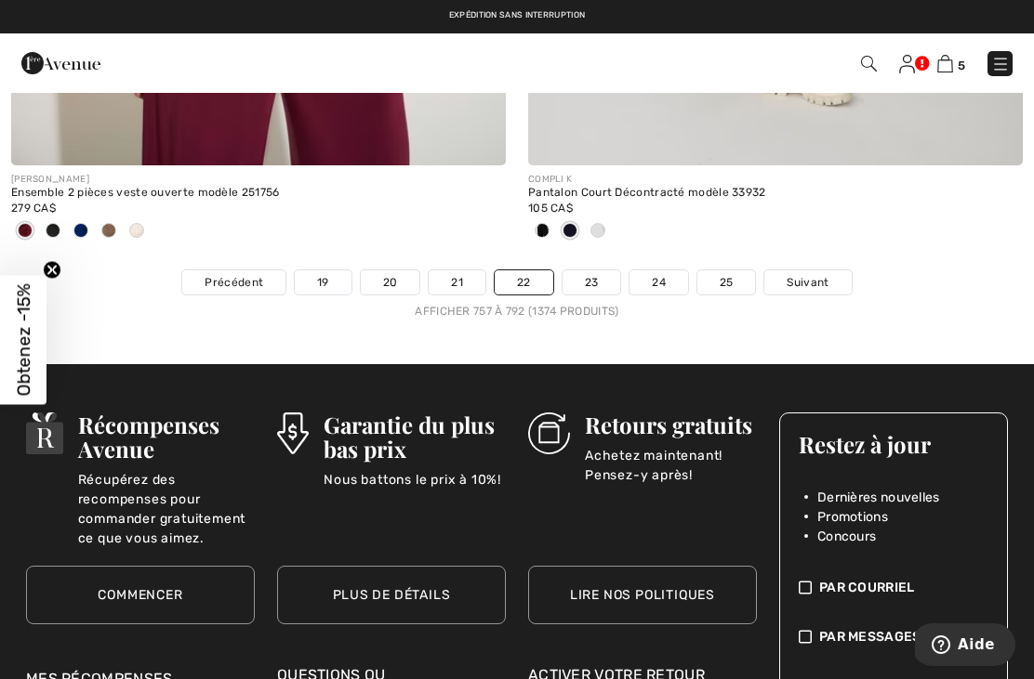
click at [813, 276] on span "Suivant" at bounding box center [807, 282] width 42 height 17
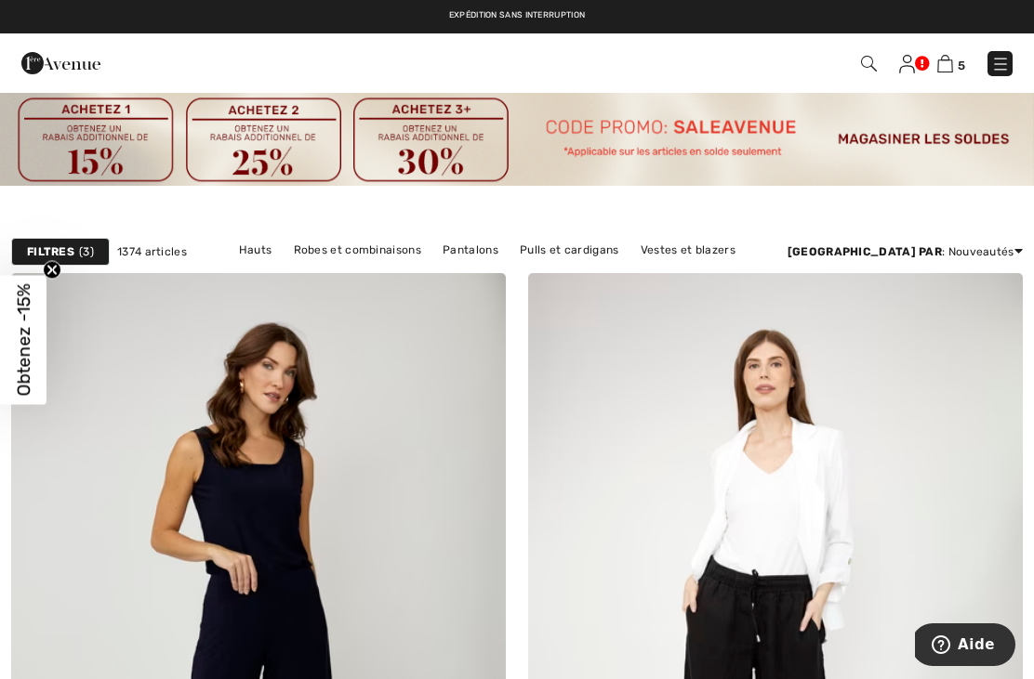
click at [993, 72] on img at bounding box center [1000, 64] width 19 height 19
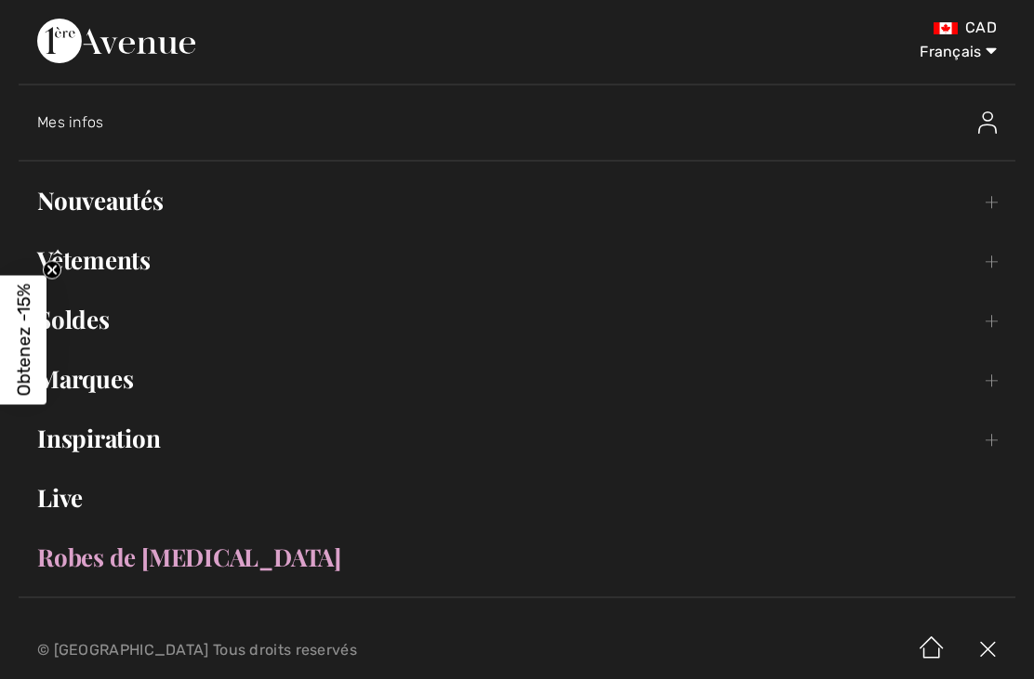
click at [37, 265] on link "Vêtements Toggle submenu" at bounding box center [517, 260] width 996 height 41
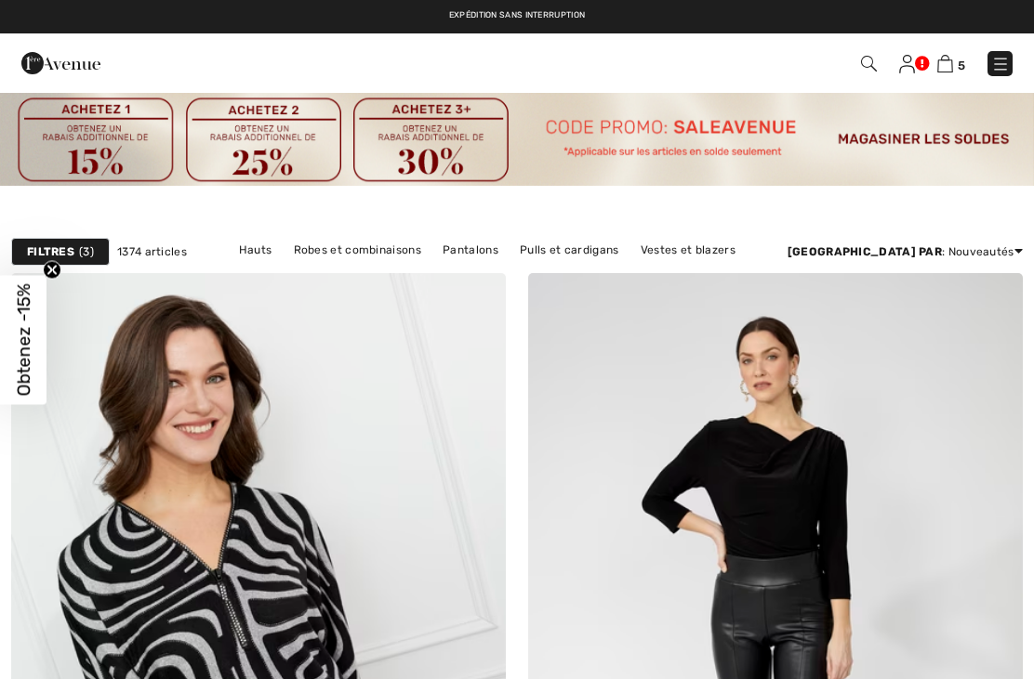
checkbox input "true"
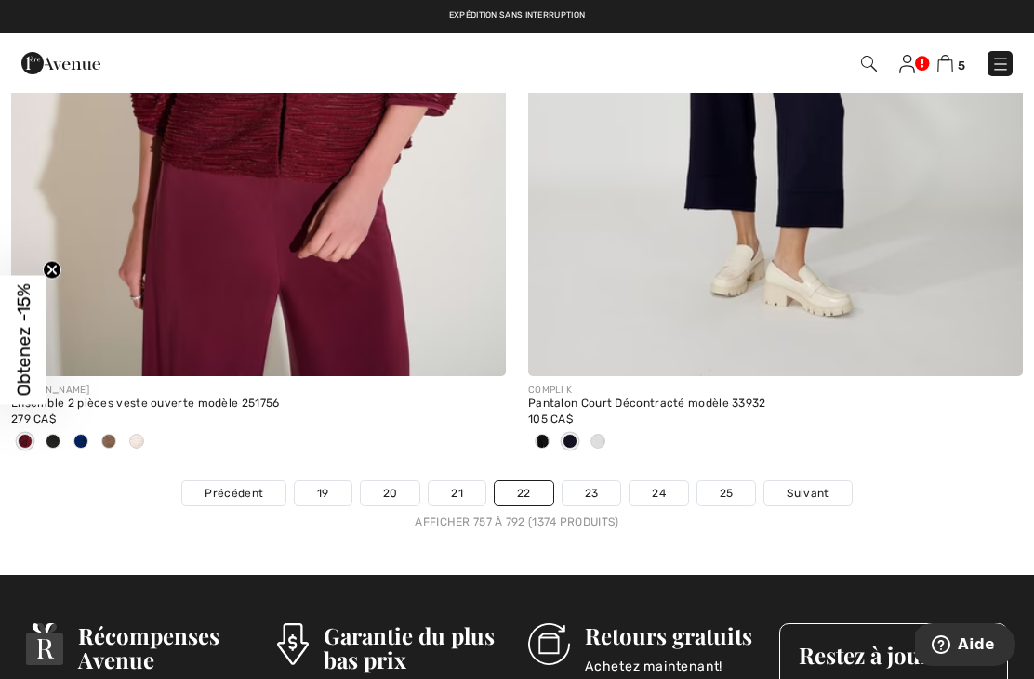
click at [951, 71] on img at bounding box center [945, 64] width 16 height 18
